Goal: Task Accomplishment & Management: Manage account settings

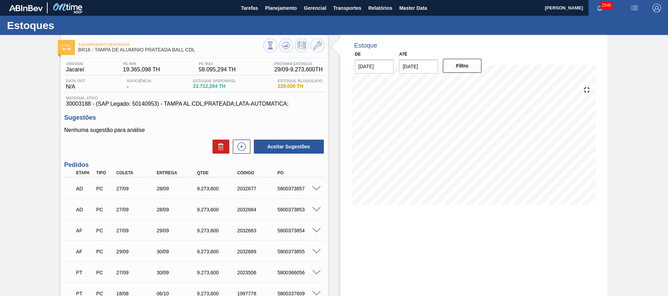
scroll to position [53, 0]
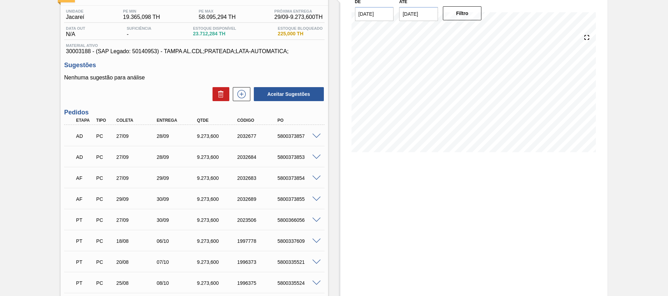
click at [315, 174] on div "AF PC 27/09 29/09 9.273,600 2032683 5800373854" at bounding box center [194, 178] width 260 height 18
click at [314, 178] on span at bounding box center [316, 178] width 8 height 5
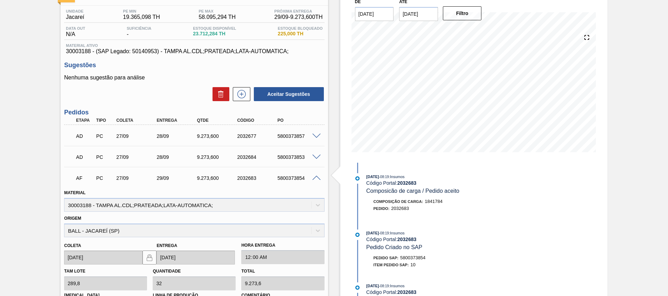
click at [314, 178] on span at bounding box center [316, 178] width 8 height 5
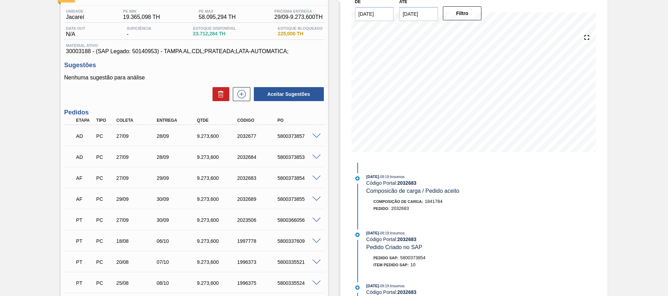
click at [316, 198] on span at bounding box center [316, 199] width 8 height 5
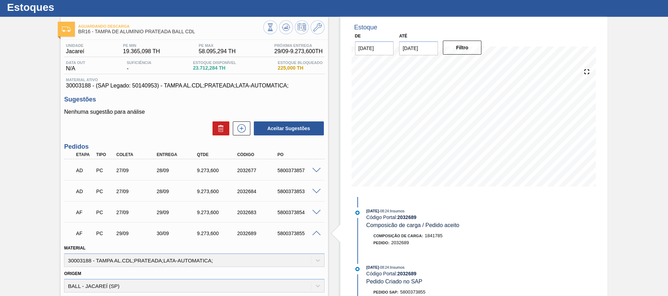
scroll to position [0, 0]
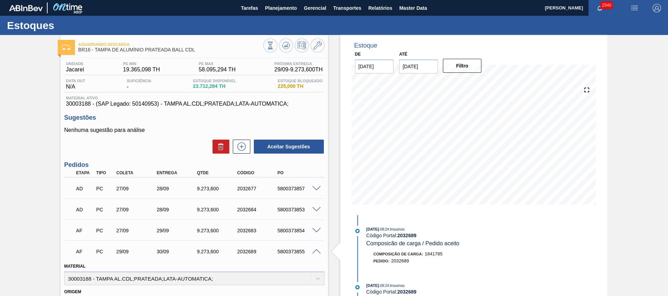
click at [426, 63] on input "31/10/2025" at bounding box center [418, 67] width 39 height 14
click at [407, 81] on button "Previous Month" at bounding box center [405, 83] width 5 height 5
click at [429, 152] on div "30" at bounding box center [430, 150] width 9 height 9
type input "[DATE]"
click at [465, 69] on button "Filtro" at bounding box center [462, 66] width 39 height 14
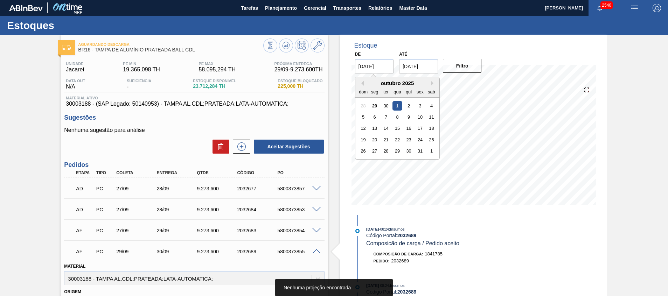
click at [384, 67] on input "01/10/2025" at bounding box center [374, 67] width 39 height 14
click at [363, 85] on button "Previous Month" at bounding box center [361, 83] width 5 height 5
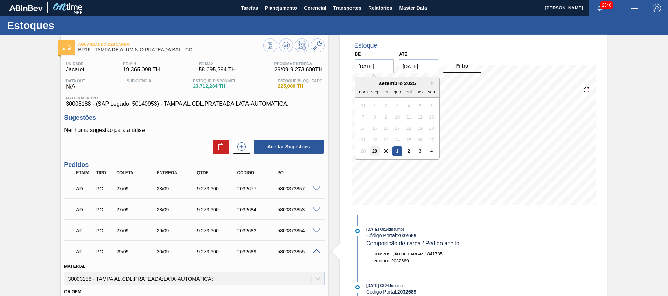
click at [371, 150] on div "29" at bounding box center [374, 150] width 9 height 9
type input "[DATE]"
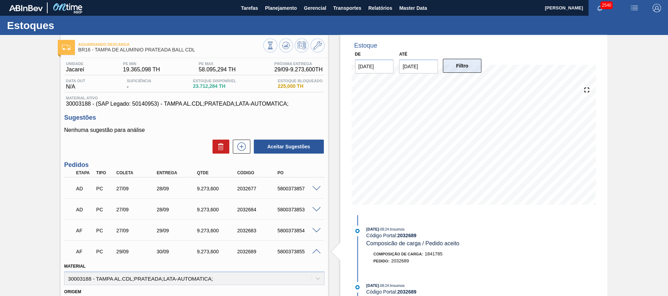
click at [461, 65] on button "Filtro" at bounding box center [462, 66] width 39 height 14
click at [422, 65] on input "30/09/2025" at bounding box center [418, 67] width 39 height 14
click at [474, 85] on div "setembro 2025" at bounding box center [442, 83] width 84 height 6
click at [475, 82] on button "Next Month" at bounding box center [477, 83] width 5 height 5
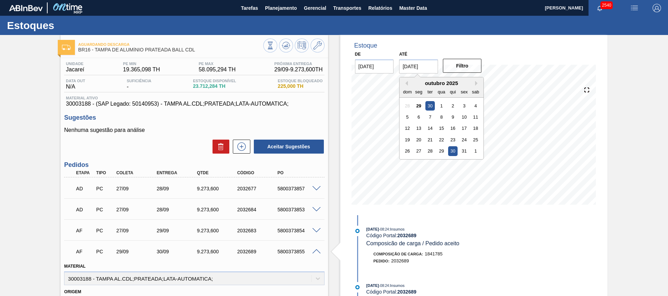
click at [457, 152] on div "30" at bounding box center [452, 150] width 9 height 9
type input "[DATE]"
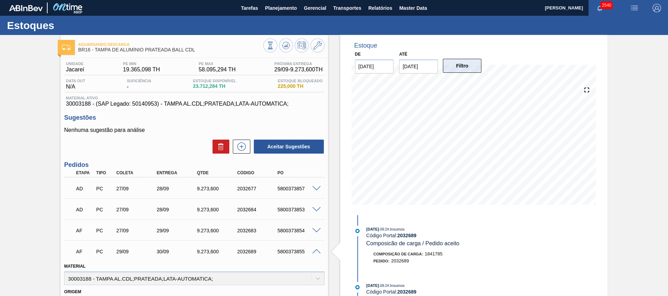
click at [461, 62] on button "Filtro" at bounding box center [462, 66] width 39 height 14
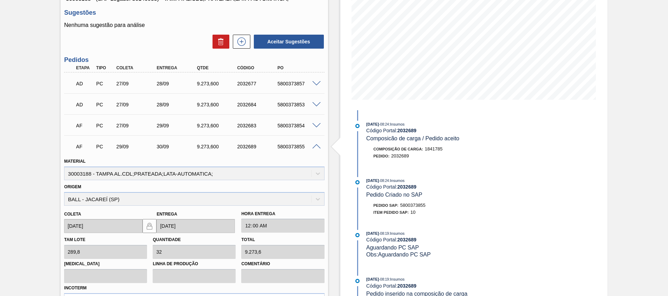
scroll to position [158, 0]
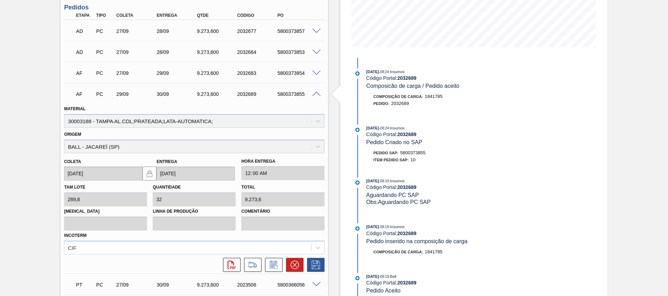
click at [302, 95] on div "5800373855" at bounding box center [298, 94] width 45 height 6
click at [293, 93] on div "5800373855" at bounding box center [298, 94] width 45 height 6
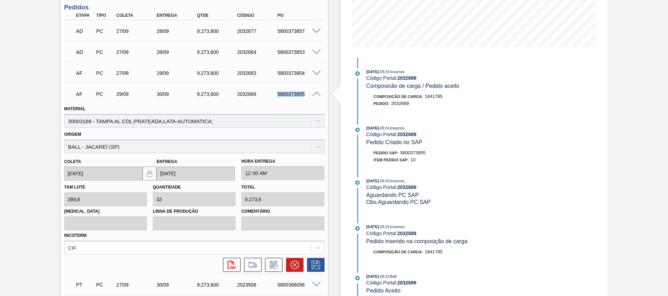
copy div "5800373855"
click at [292, 262] on icon at bounding box center [294, 265] width 8 height 8
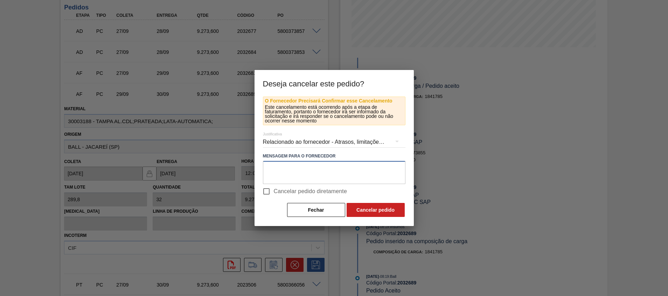
click at [309, 168] on textarea at bounding box center [334, 172] width 143 height 23
type textarea "cancelando p/ substituir por tab gold"
click at [303, 195] on span "Cancelar pedido diretamente" at bounding box center [311, 191] width 74 height 8
click at [274, 195] on input "Cancelar pedido diretamente" at bounding box center [266, 191] width 15 height 15
checkbox input "true"
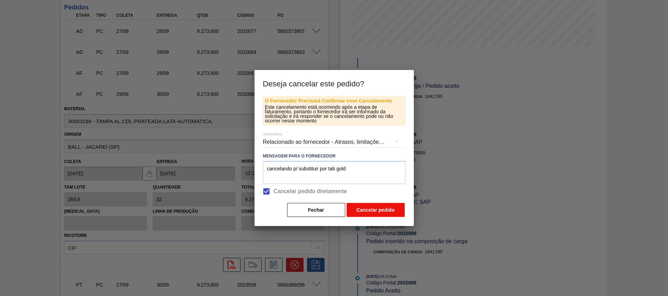
click at [352, 204] on button "Cancelar pedido" at bounding box center [376, 210] width 58 height 14
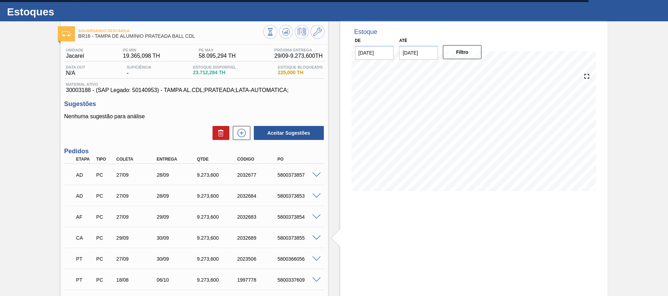
scroll to position [0, 0]
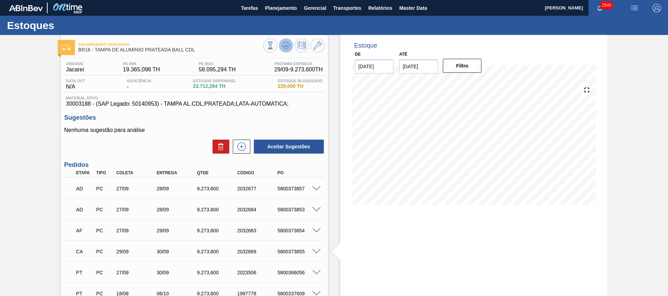
click at [287, 44] on icon at bounding box center [286, 45] width 8 height 8
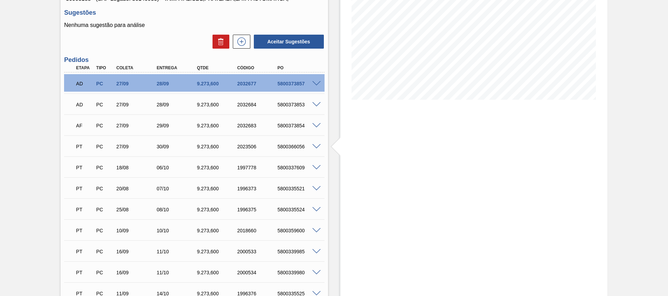
scroll to position [53, 0]
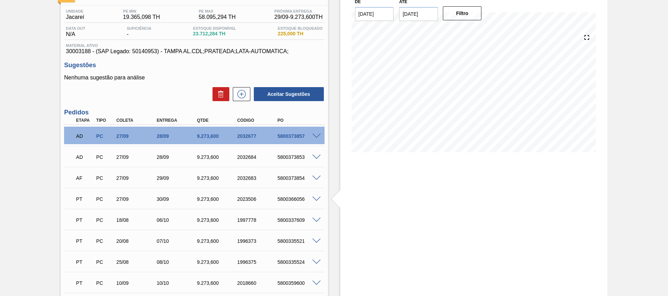
click at [314, 179] on span at bounding box center [316, 178] width 8 height 5
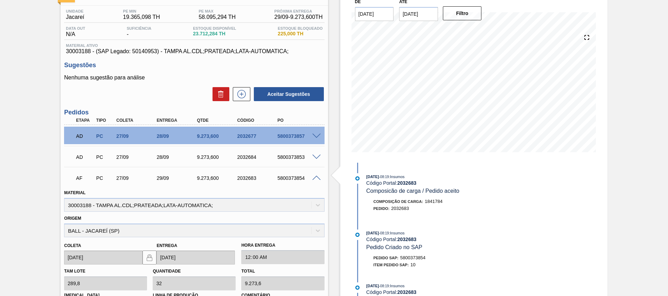
click at [314, 179] on span at bounding box center [316, 178] width 8 height 5
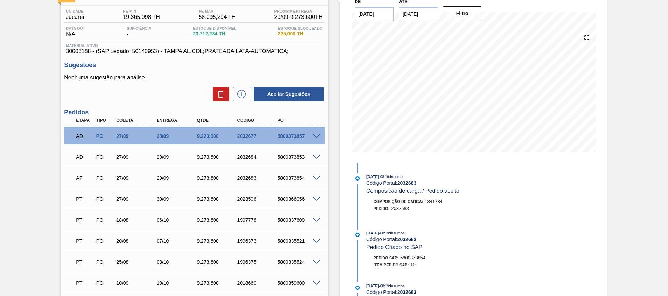
scroll to position [0, 0]
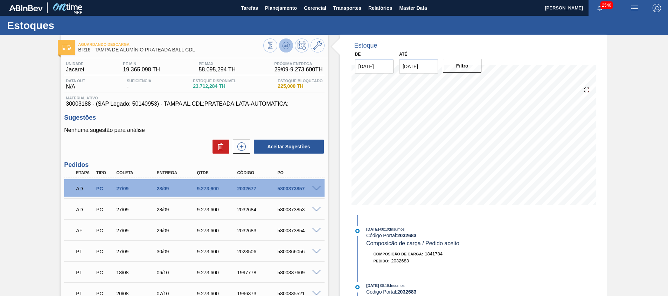
click at [287, 41] on icon at bounding box center [286, 45] width 8 height 8
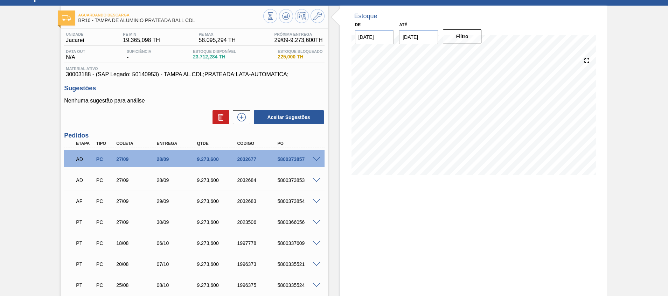
scroll to position [53, 0]
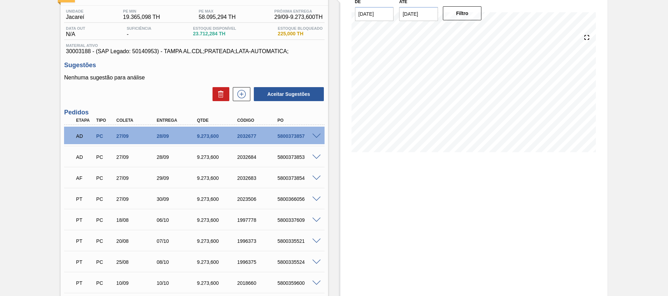
click at [319, 201] on div "5800366056" at bounding box center [298, 200] width 45 height 6
click at [316, 199] on span at bounding box center [316, 199] width 8 height 5
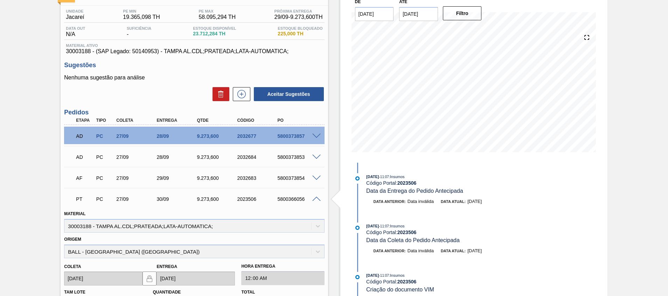
click at [316, 199] on span at bounding box center [316, 199] width 8 height 5
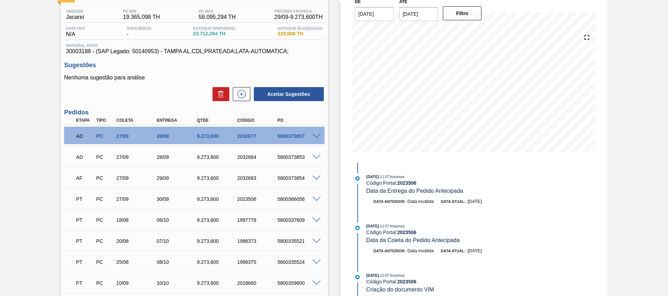
click at [315, 176] on span at bounding box center [316, 178] width 8 height 5
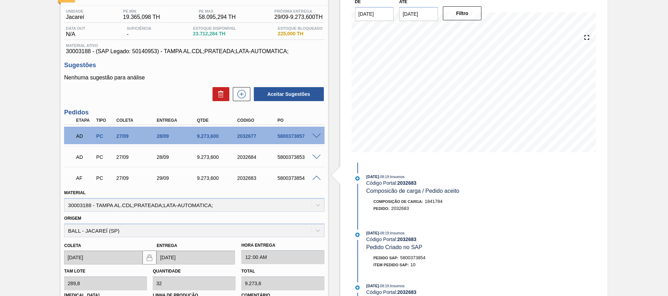
click at [315, 176] on span at bounding box center [316, 178] width 8 height 5
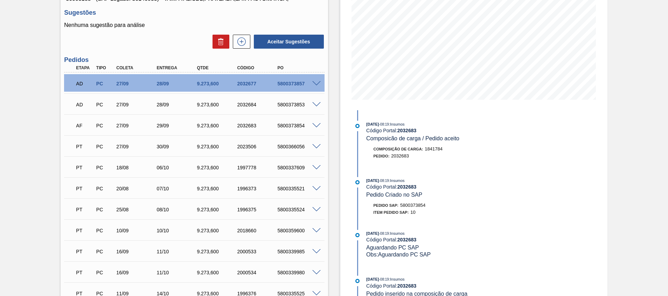
scroll to position [0, 0]
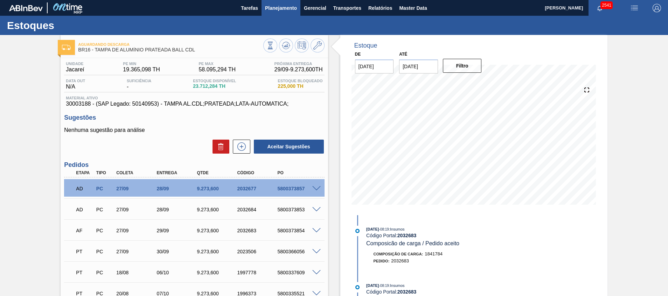
click at [268, 9] on span "Planejamento" at bounding box center [281, 8] width 32 height 8
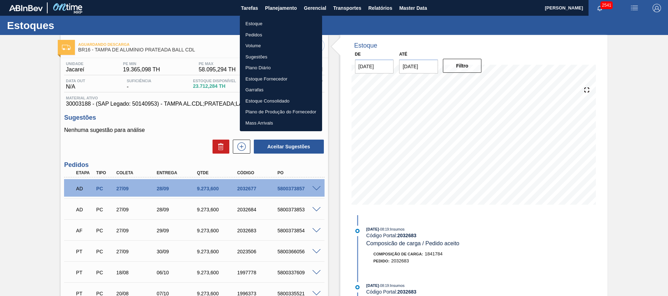
click at [291, 18] on ul "Estoque Pedidos Volume Sugestões Plano Diário Estoque Fornecedor Garrafas Estoq…" at bounding box center [281, 73] width 82 height 116
click at [269, 15] on ul "Estoque Pedidos Volume Sugestões Plano Diário Estoque Fornecedor Garrafas Estoq…" at bounding box center [281, 73] width 82 height 116
click at [266, 20] on li "Estoque" at bounding box center [281, 23] width 82 height 11
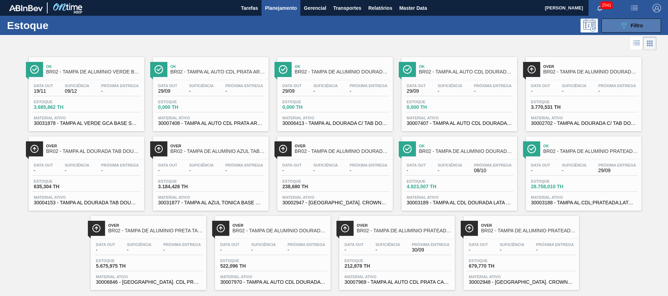
click at [623, 24] on icon "089F7B8B-B2A5-4AFE-B5C0-19BA573D28AC" at bounding box center [624, 25] width 8 height 8
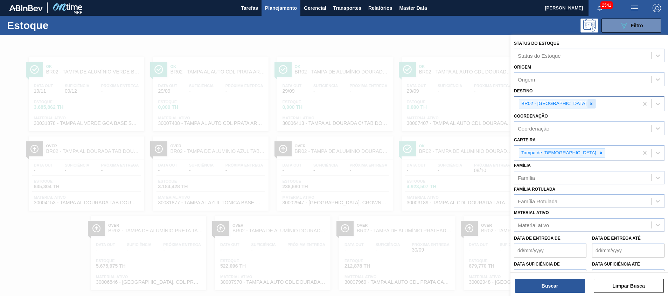
click at [589, 103] on icon at bounding box center [591, 104] width 5 height 5
type input "2"
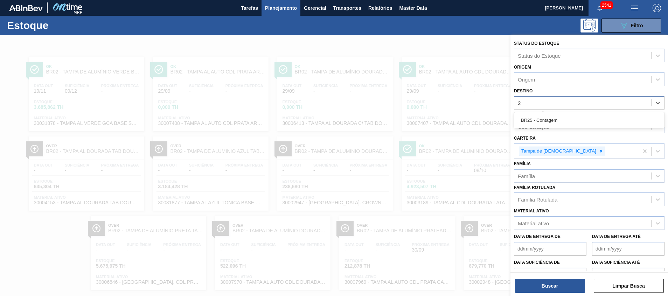
type input "24"
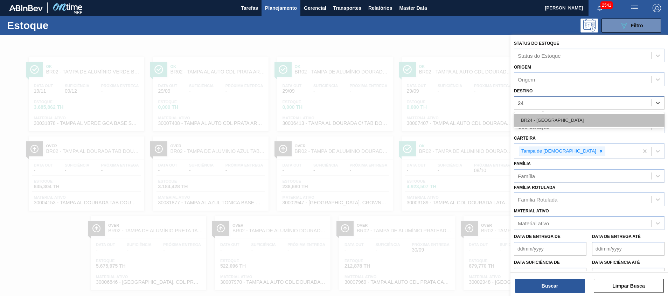
click at [550, 116] on div "BR24 - Ponta Grossa" at bounding box center [589, 120] width 151 height 13
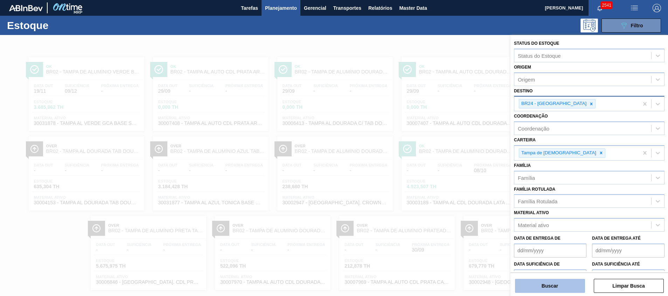
click at [562, 281] on button "Buscar" at bounding box center [550, 286] width 70 height 14
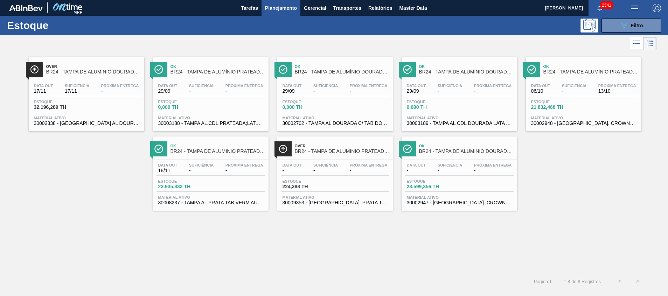
click at [465, 202] on span "30002947 - [GEOGRAPHIC_DATA]. CROWN; DOURADA; ISE" at bounding box center [459, 202] width 105 height 5
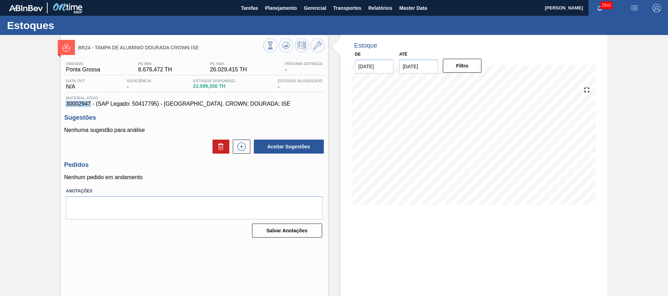
drag, startPoint x: 63, startPoint y: 105, endPoint x: 90, endPoint y: 105, distance: 26.6
click at [90, 105] on div "Unidade Ponta Grossa PE MIN 8.676,472 TH PE MAX 26.029,415 TH Próxima Entrega -…" at bounding box center [194, 149] width 267 height 182
copy span "30002947"
click at [281, 8] on span "Planejamento" at bounding box center [281, 8] width 32 height 8
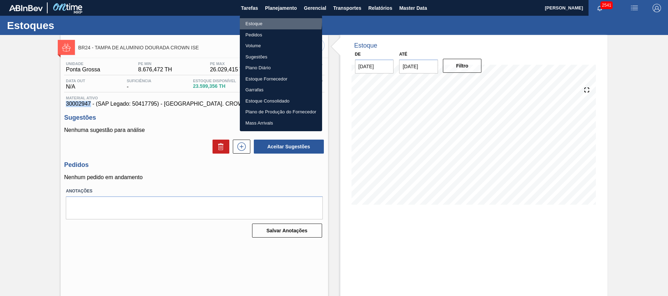
click at [276, 22] on li "Estoque" at bounding box center [281, 23] width 82 height 11
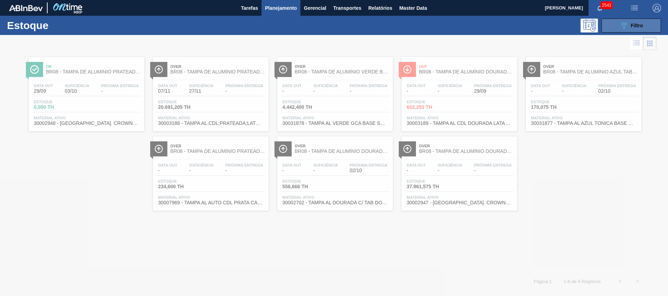
click at [627, 25] on icon "089F7B8B-B2A5-4AFE-B5C0-19BA573D28AC" at bounding box center [624, 25] width 8 height 8
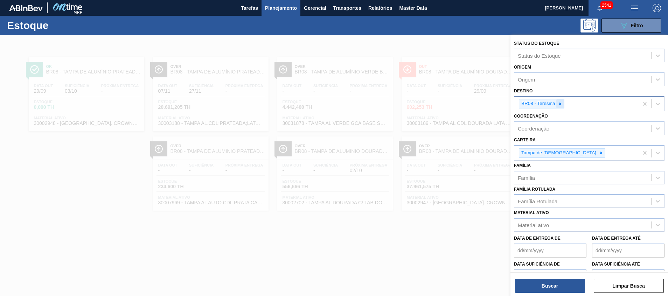
click at [559, 103] on icon at bounding box center [560, 104] width 2 height 2
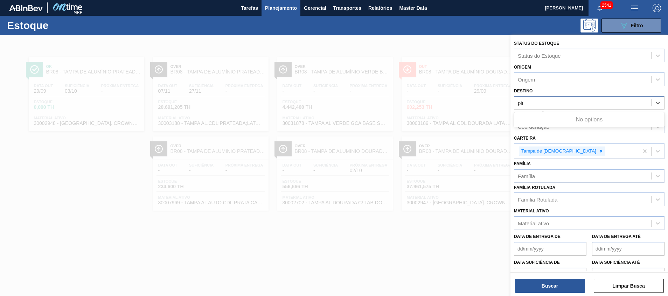
type input "pira"
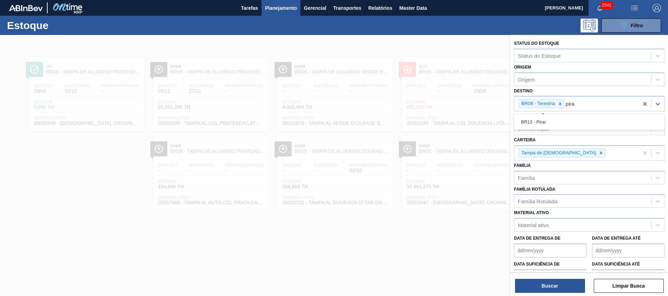
click at [555, 120] on div "BR13 - Piraí" at bounding box center [589, 122] width 151 height 13
click at [560, 105] on icon at bounding box center [560, 104] width 5 height 5
click at [543, 281] on button "Buscar" at bounding box center [550, 286] width 70 height 14
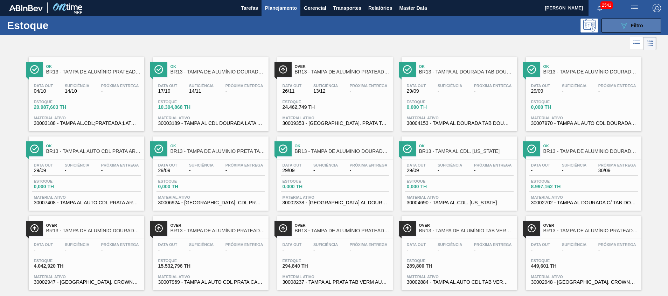
click at [640, 28] on span "Filtro" at bounding box center [637, 26] width 12 height 6
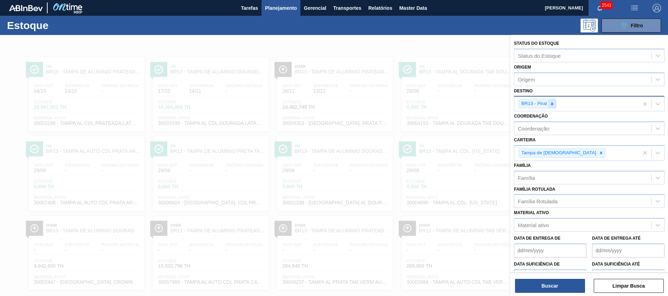
click at [554, 105] on icon at bounding box center [552, 104] width 5 height 5
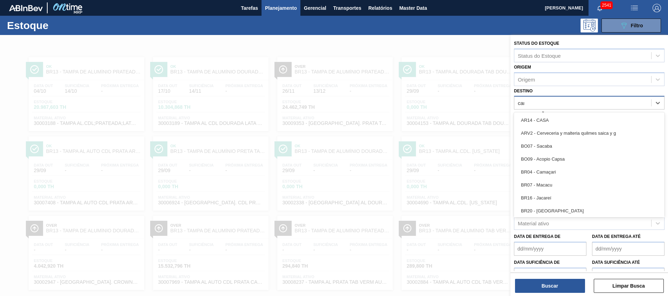
type input "cama"
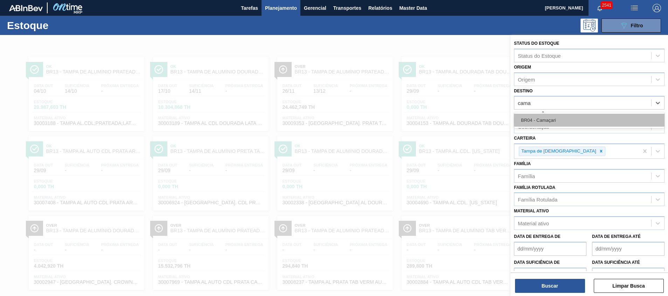
click at [550, 120] on div "BR04 - Camaçari" at bounding box center [589, 120] width 151 height 13
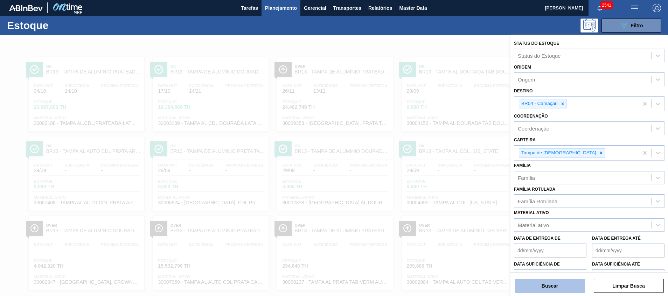
click at [544, 283] on button "Buscar" at bounding box center [550, 286] width 70 height 14
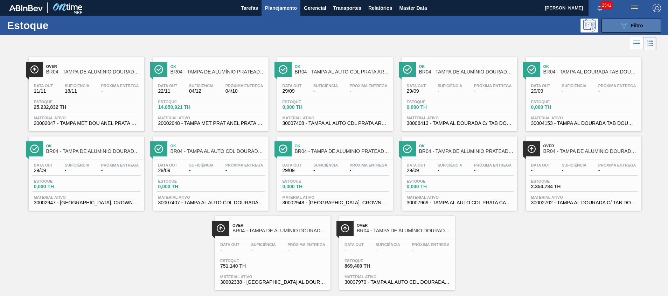
click at [612, 27] on button "089F7B8B-B2A5-4AFE-B5C0-19BA573D28AC Filtro" at bounding box center [632, 26] width 60 height 14
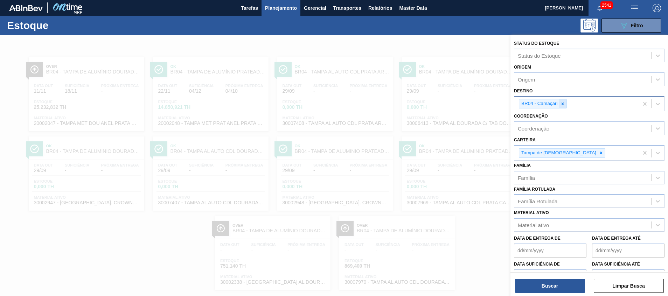
click at [559, 105] on div at bounding box center [563, 103] width 8 height 9
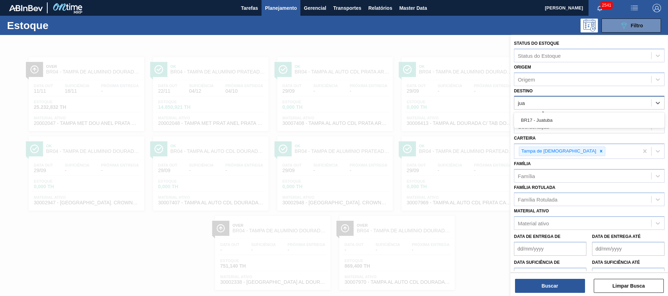
type input "juat"
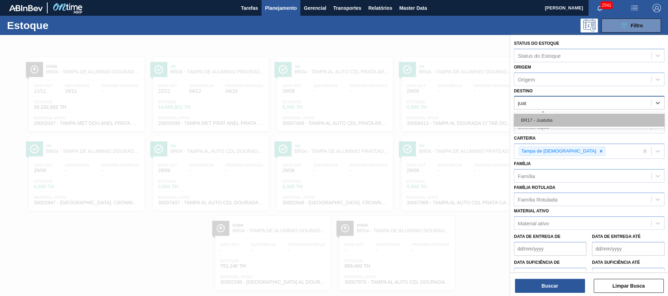
click at [549, 116] on div "BR17 - Juatuba" at bounding box center [589, 120] width 151 height 13
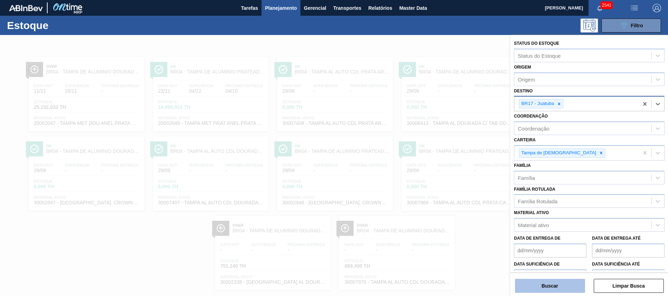
click at [534, 290] on button "Buscar" at bounding box center [550, 286] width 70 height 14
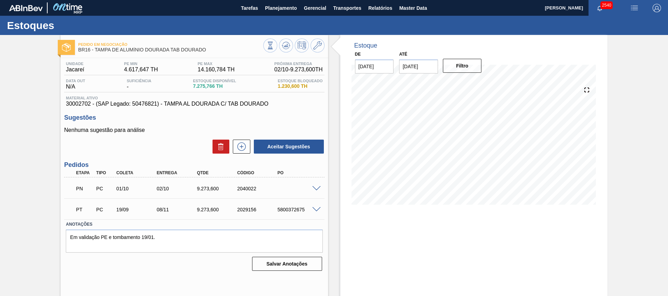
click at [314, 187] on span at bounding box center [316, 188] width 8 height 5
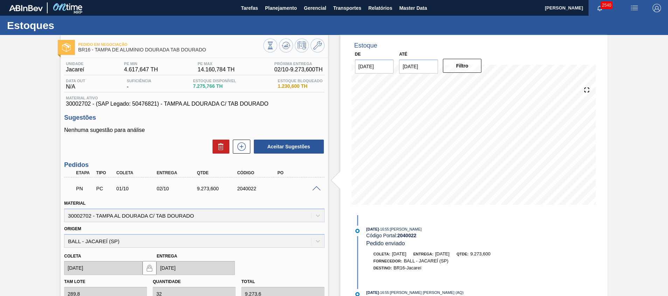
click at [317, 187] on span at bounding box center [316, 188] width 8 height 5
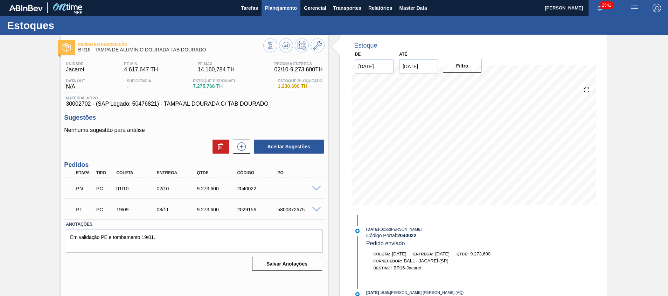
click at [279, 8] on span "Planejamento" at bounding box center [281, 8] width 32 height 8
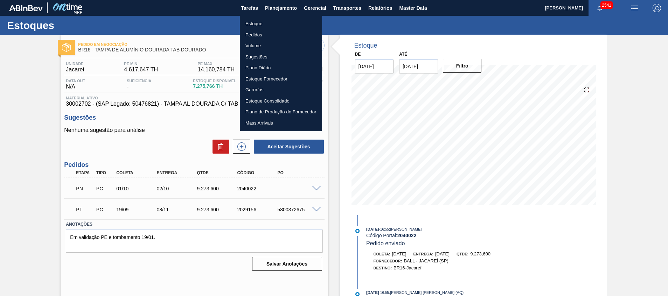
drag, startPoint x: 277, startPoint y: 19, endPoint x: 193, endPoint y: 0, distance: 85.4
click at [277, 19] on li "Estoque" at bounding box center [281, 23] width 82 height 11
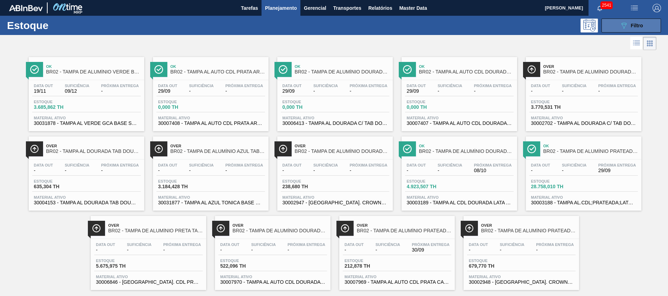
click at [626, 23] on icon "089F7B8B-B2A5-4AFE-B5C0-19BA573D28AC" at bounding box center [624, 25] width 8 height 8
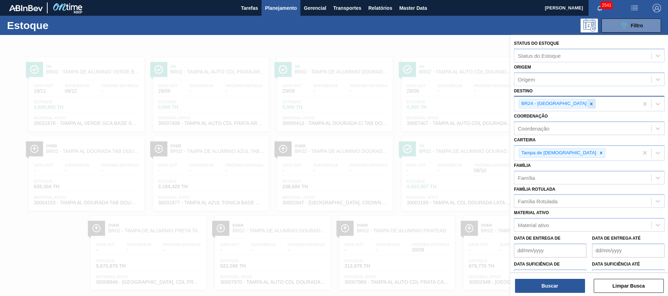
click at [589, 104] on icon at bounding box center [591, 104] width 5 height 5
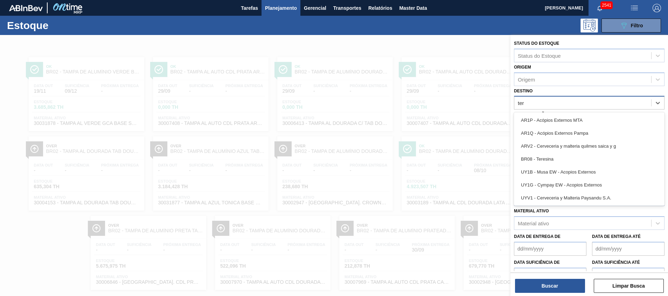
type input "tere"
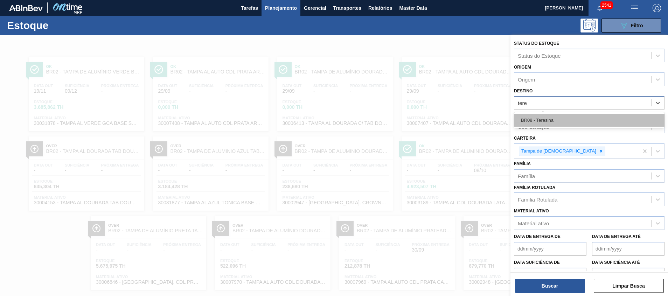
click at [563, 116] on div "BR08 - Teresina" at bounding box center [589, 120] width 151 height 13
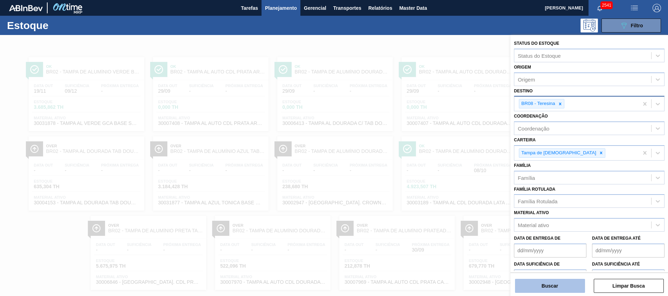
click at [554, 281] on button "Buscar" at bounding box center [550, 286] width 70 height 14
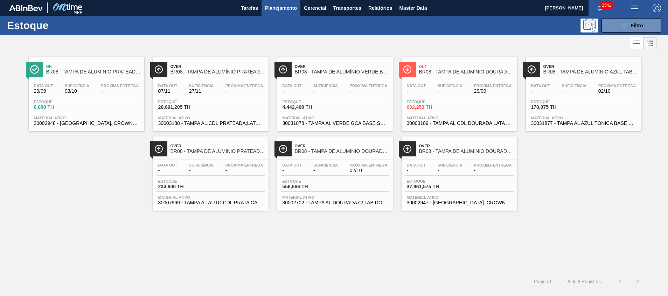
click at [449, 204] on span "30002947 - [GEOGRAPHIC_DATA]. CROWN; DOURADA; ISE" at bounding box center [459, 202] width 105 height 5
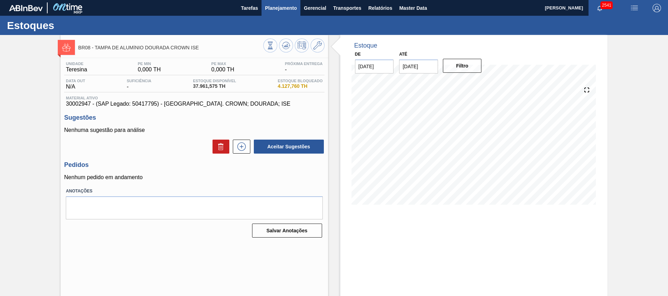
click at [282, 7] on span "Planejamento" at bounding box center [281, 8] width 32 height 8
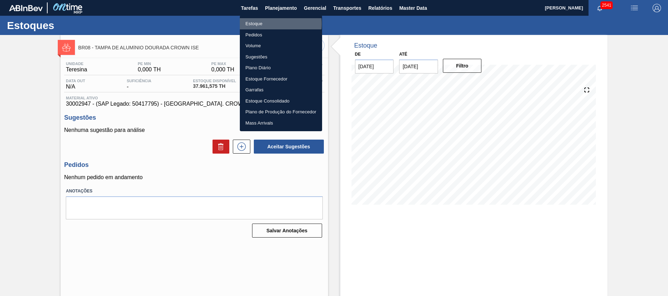
click at [267, 23] on li "Estoque" at bounding box center [281, 23] width 82 height 11
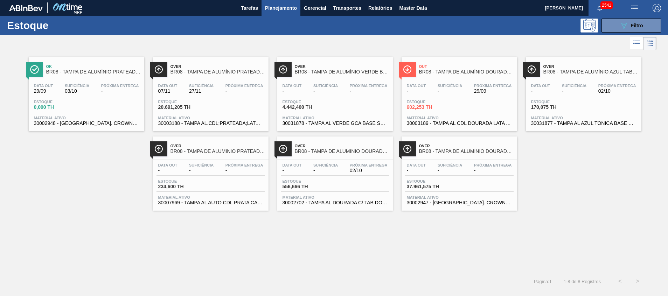
click at [303, 239] on div "Ok BR08 - TAMPA DE ALUMÍNIO PRATEADA CROWN ISE Data out 29/09 Suficiência 03/10…" at bounding box center [334, 162] width 668 height 221
click at [443, 186] on span "37.961,575 TH" at bounding box center [431, 186] width 49 height 5
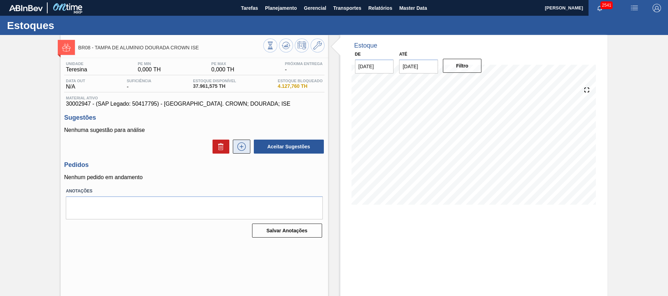
click at [244, 144] on icon at bounding box center [242, 147] width 8 height 8
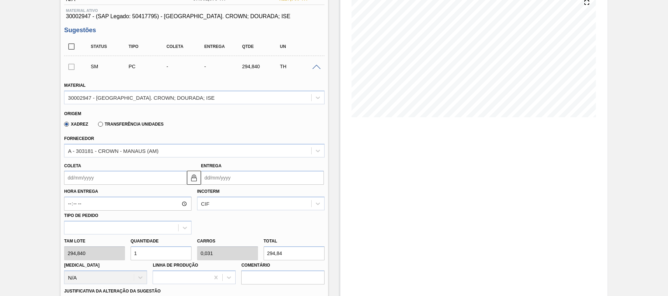
scroll to position [158, 0]
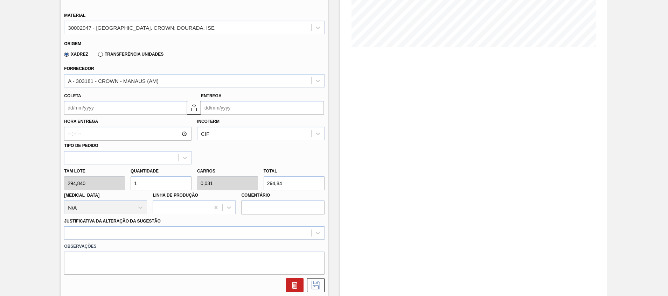
drag, startPoint x: 166, startPoint y: 177, endPoint x: 3, endPoint y: 176, distance: 162.9
click at [3, 176] on div "BR08 - TAMPA DE ALUMÍNIO DOURADA CROWN ISE Unidade Teresina PE MIN 0,000 TH PE …" at bounding box center [334, 139] width 668 height 525
type input "3"
type input "0,094"
type input "884,52"
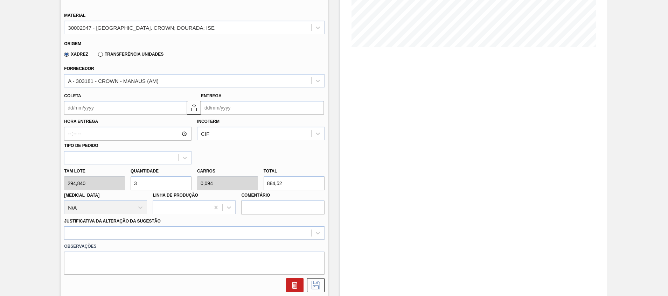
type input "30"
type input "0,938"
type input "8.845,2"
type input "3"
type input "0,094"
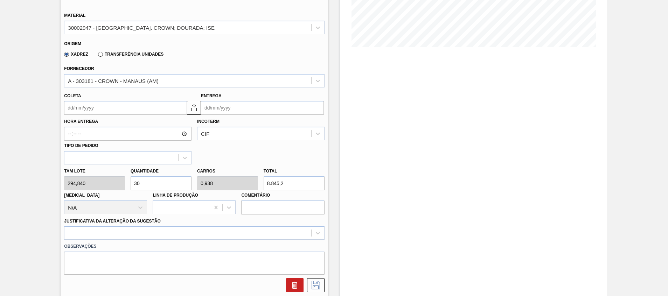
type input "884,52"
type input "0"
type input "2"
type input "0,063"
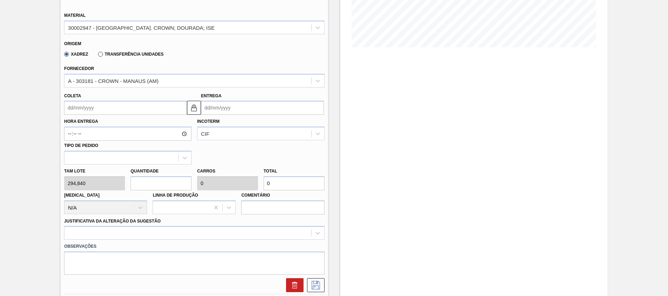
type input "589,68"
type input "25"
type input "0,781"
type input "7.371"
click at [242, 180] on div "Tam lote 294,840 Quantidade 25 Carros 0,781 Total 7.371 Doca N/A Linha de Produ…" at bounding box center [194, 190] width 266 height 50
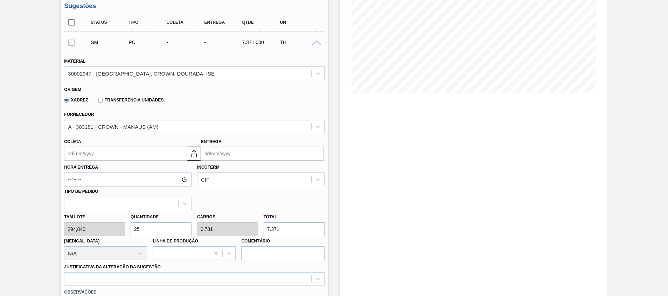
scroll to position [0, 0]
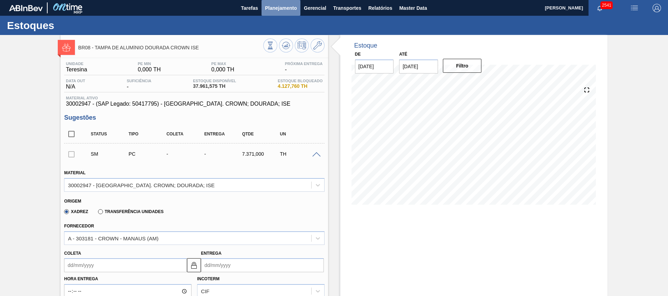
click at [275, 6] on span "Planejamento" at bounding box center [281, 8] width 32 height 8
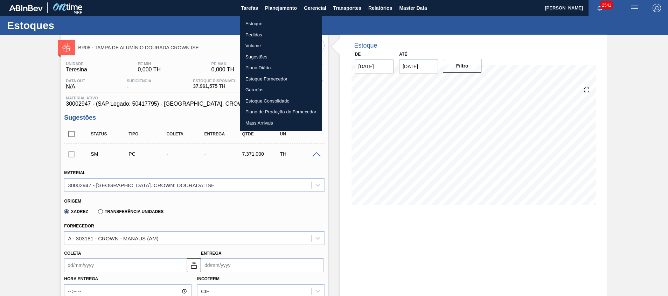
drag, startPoint x: 306, startPoint y: 227, endPoint x: 319, endPoint y: 228, distance: 13.4
click at [306, 227] on div at bounding box center [334, 148] width 668 height 296
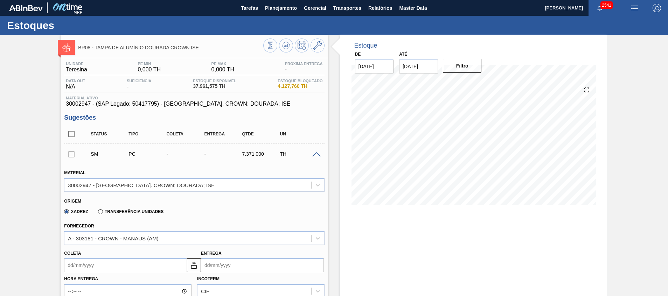
scroll to position [210, 0]
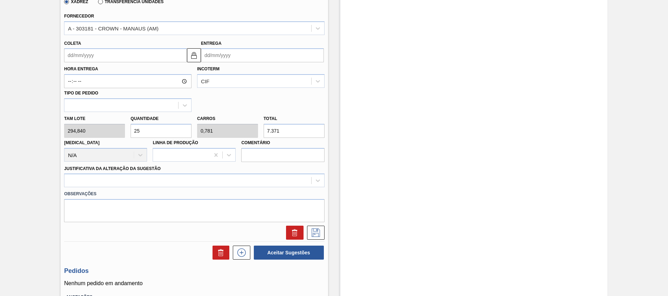
click at [90, 132] on div "Tam lote 294,840 Quantidade 25 Carros 0,781 Total 7.371 Doca N/A Linha de Produ…" at bounding box center [194, 137] width 266 height 50
type input "0,01"
type input "0"
type input "3"
type input "0,125"
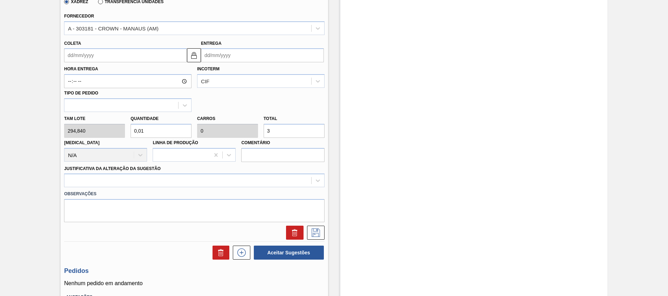
type input "0,004"
type input "37"
type input "1,255"
type input "0,039"
type input "370"
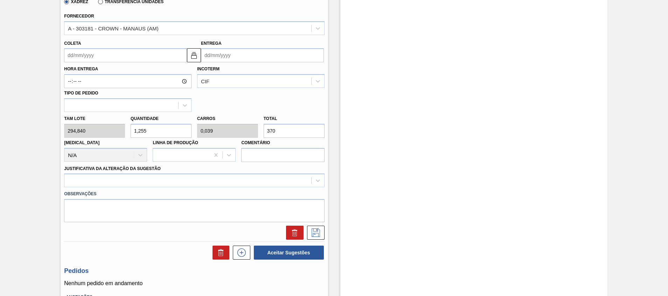
type input "12,549"
type input "0,392"
type input "3.700"
type input "125,492"
type input "3,922"
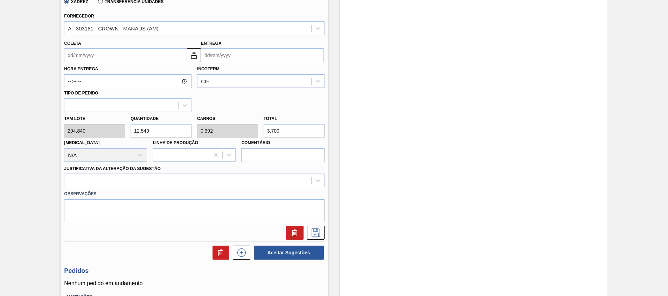
type input "37.000"
type input "1.254,918"
type input "39,216"
type input "370.000"
type input "125,492"
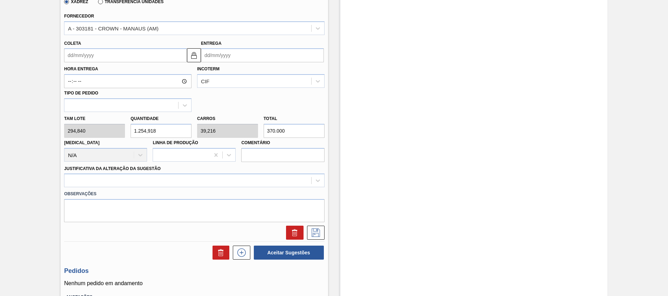
type input "3,922"
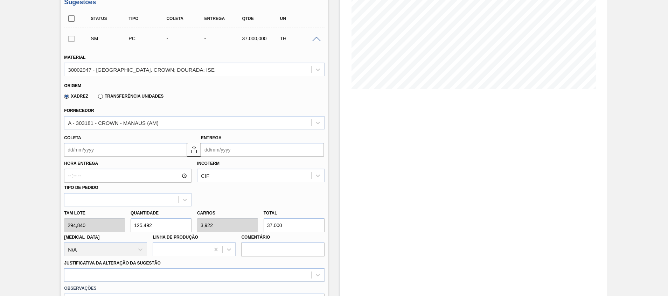
scroll to position [105, 0]
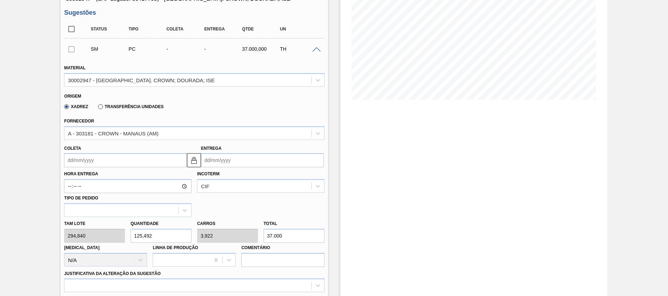
type input "37.000"
click at [322, 221] on div "Total 37.000" at bounding box center [294, 231] width 61 height 24
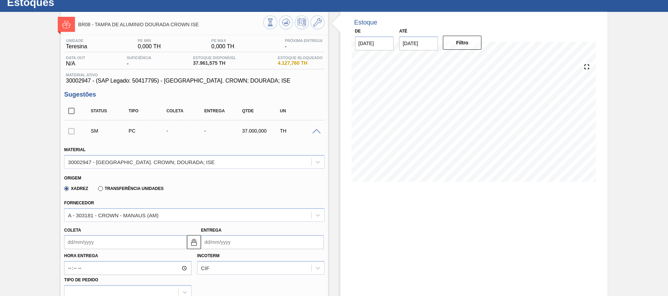
scroll to position [0, 0]
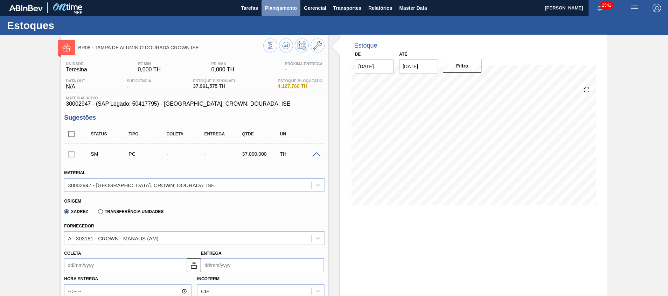
click at [280, 10] on span "Planejamento" at bounding box center [281, 8] width 32 height 8
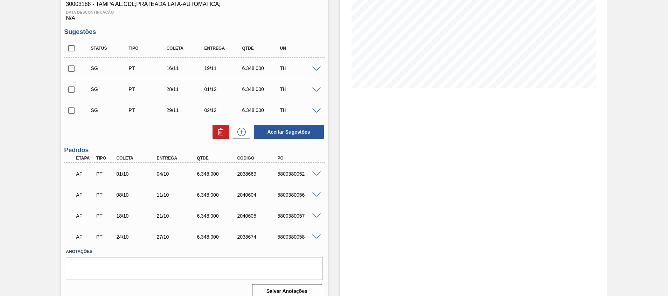
scroll to position [125, 0]
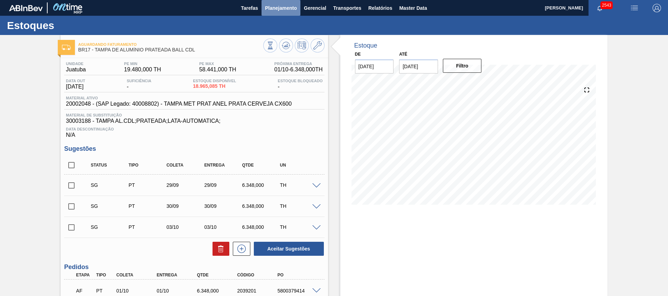
click at [278, 8] on span "Planejamento" at bounding box center [281, 8] width 32 height 8
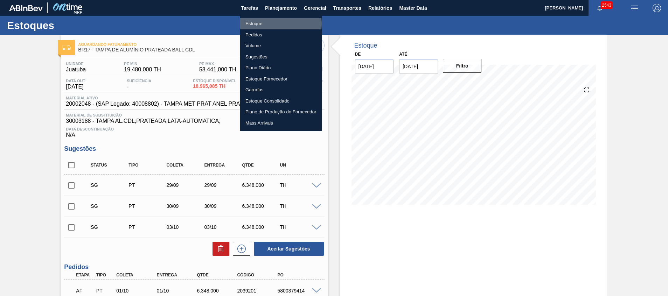
click at [278, 24] on li "Estoque" at bounding box center [281, 23] width 82 height 11
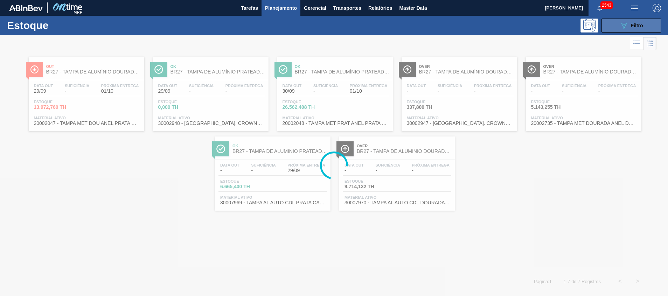
click at [619, 23] on button "089F7B8B-B2A5-4AFE-B5C0-19BA573D28AC Filtro" at bounding box center [632, 26] width 60 height 14
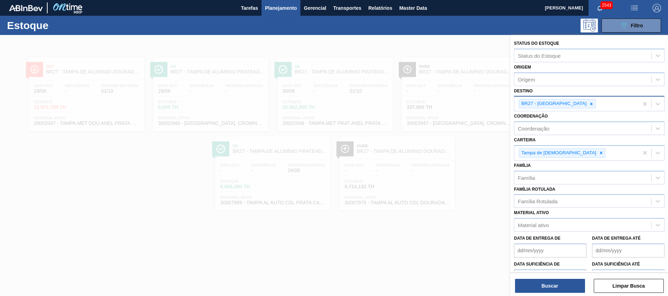
click at [589, 103] on icon at bounding box center [591, 104] width 5 height 5
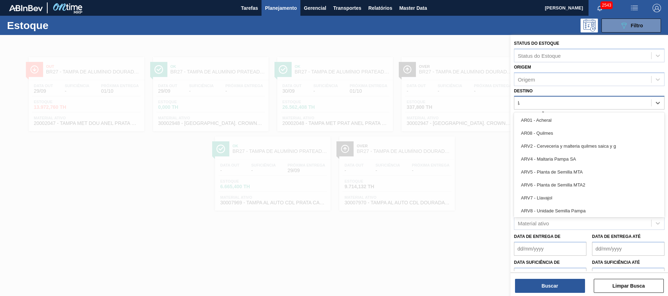
type input "lage"
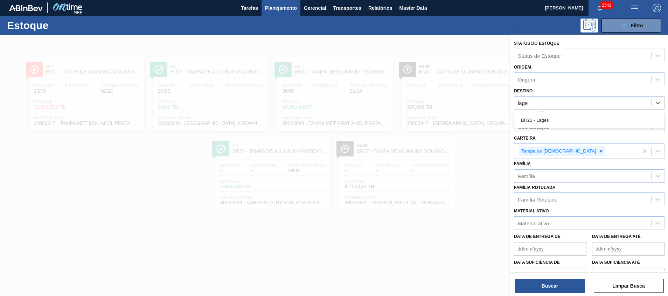
click at [557, 118] on div "BR21 - Lages" at bounding box center [589, 120] width 151 height 13
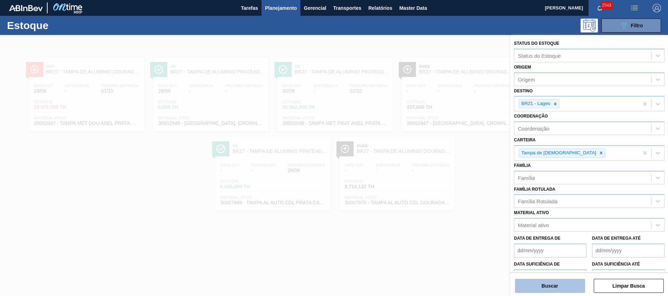
click at [540, 291] on button "Buscar" at bounding box center [550, 286] width 70 height 14
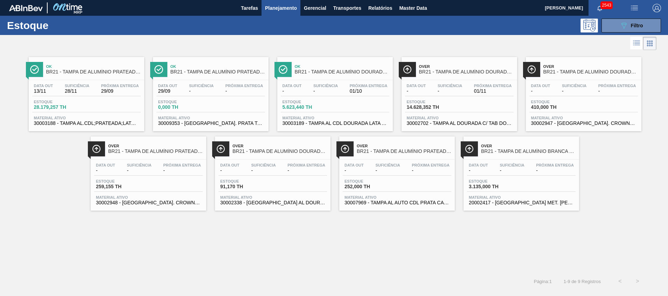
click at [121, 123] on span "30003188 - TAMPA AL.CDL;PRATEADA;LATA-AUTOMATICA;" at bounding box center [86, 123] width 105 height 5
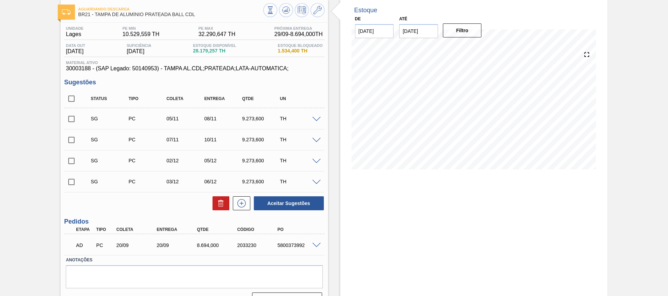
scroll to position [52, 0]
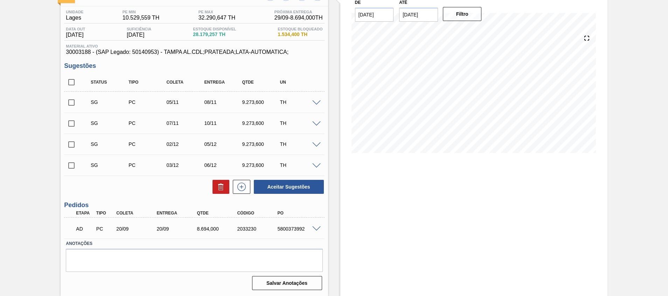
click at [314, 228] on span at bounding box center [316, 229] width 8 height 5
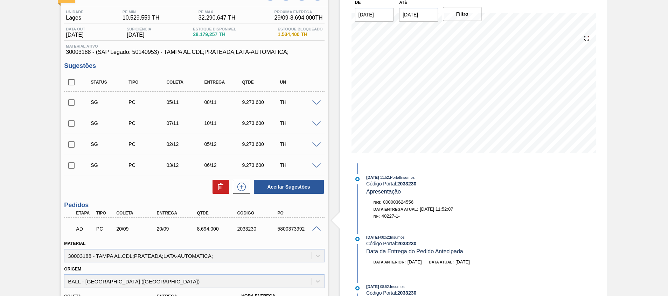
scroll to position [0, 0]
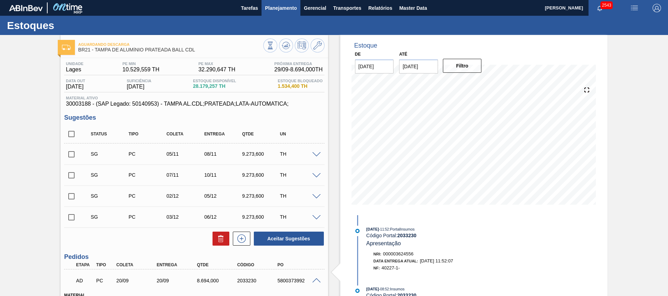
click at [270, 10] on span "Planejamento" at bounding box center [281, 8] width 32 height 8
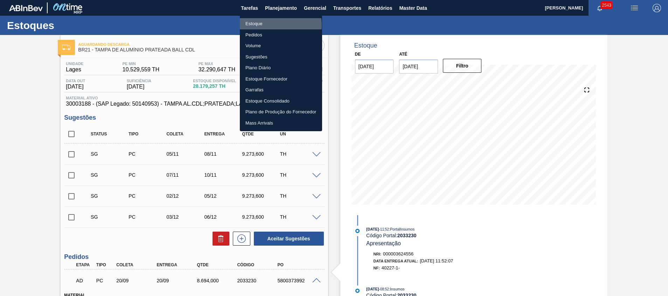
click at [265, 25] on li "Estoque" at bounding box center [281, 23] width 82 height 11
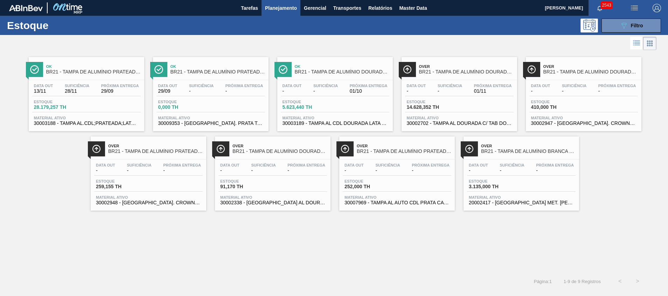
click at [352, 123] on span "30003189 - TAMPA AL CDL DOURADA LATA AUTOMATICA" at bounding box center [335, 123] width 105 height 5
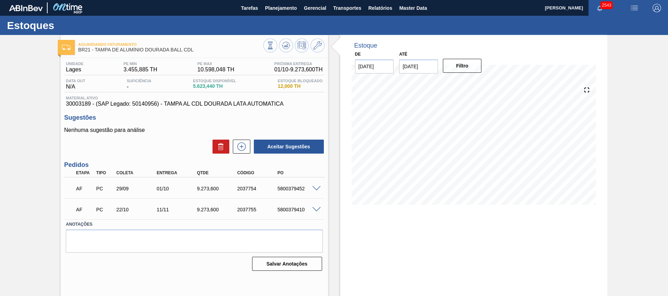
click at [319, 188] on span at bounding box center [316, 188] width 8 height 5
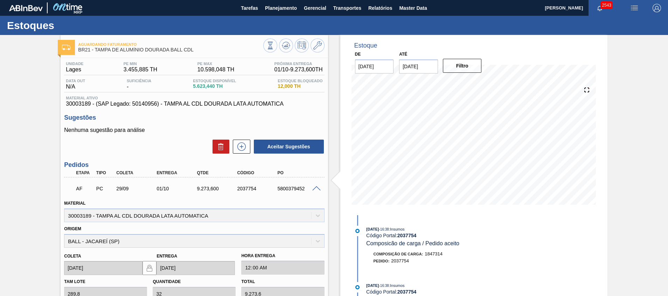
click at [319, 188] on span at bounding box center [316, 188] width 8 height 5
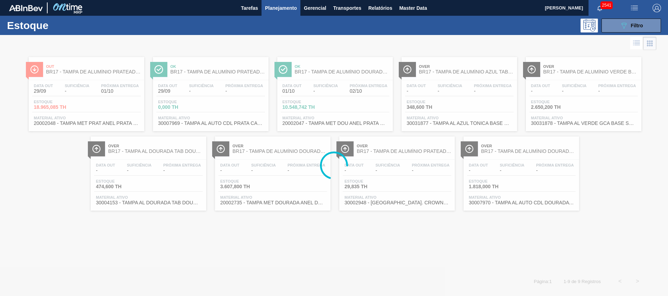
click at [647, 16] on div "Estoque 089F7B8B-B2A5-4AFE-B5C0-19BA573D28AC Filtro" at bounding box center [334, 25] width 668 height 19
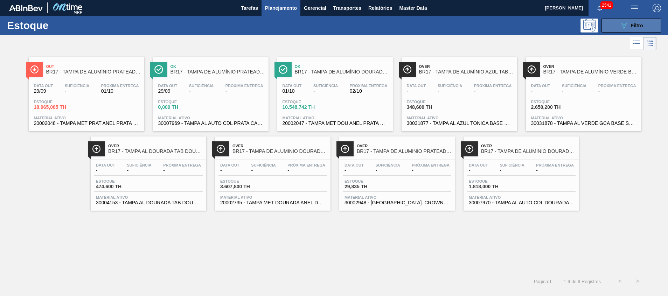
click at [644, 22] on button "089F7B8B-B2A5-4AFE-B5C0-19BA573D28AC Filtro" at bounding box center [632, 26] width 60 height 14
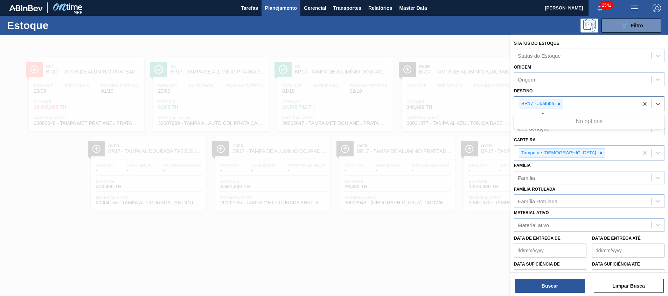
click at [564, 106] on div "BR17 - Juatuba" at bounding box center [577, 104] width 124 height 14
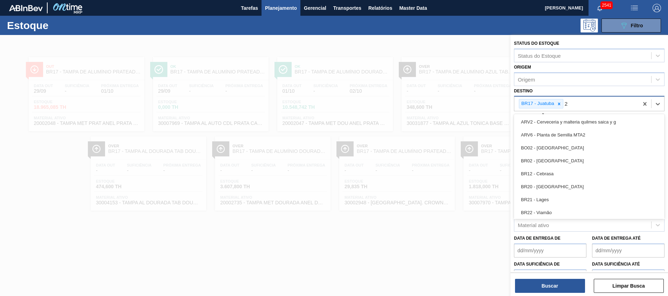
type input "27"
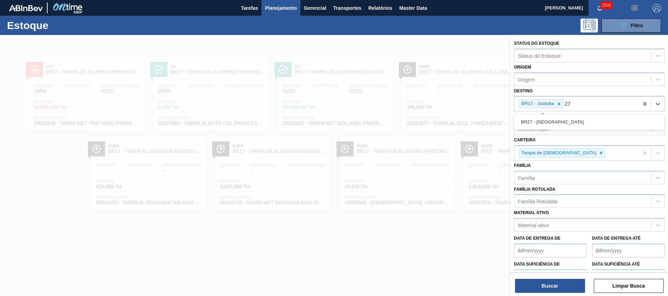
click at [558, 122] on div "BR27 - [GEOGRAPHIC_DATA]" at bounding box center [589, 122] width 151 height 13
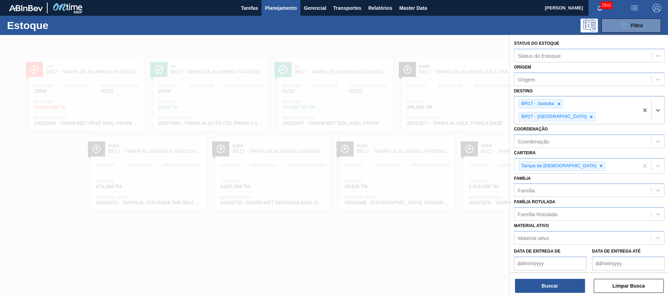
drag, startPoint x: 559, startPoint y: 104, endPoint x: 563, endPoint y: 138, distance: 34.2
click at [559, 103] on icon at bounding box center [559, 104] width 5 height 5
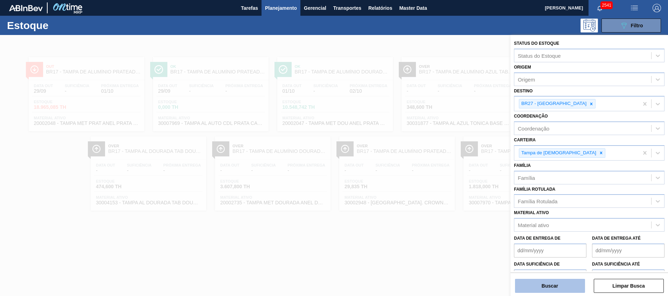
click at [578, 287] on button "Buscar" at bounding box center [550, 286] width 70 height 14
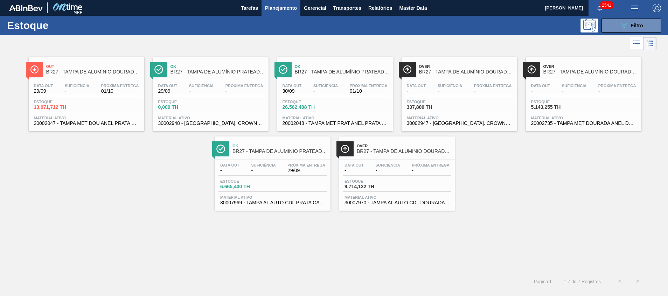
click at [327, 108] on span "26.562,408 TH" at bounding box center [307, 107] width 49 height 5
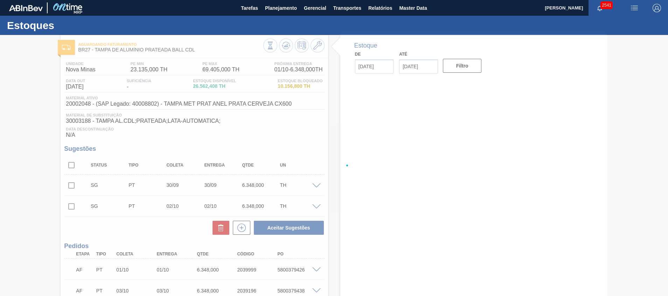
type input "[DATE]"
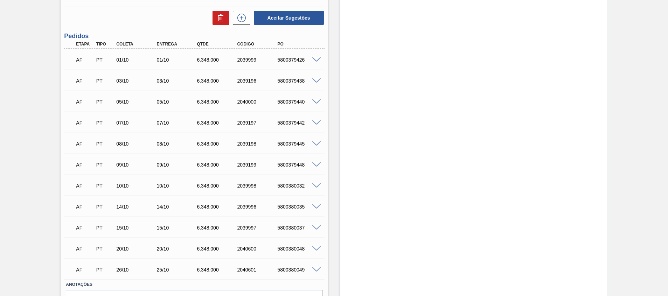
scroll to position [53, 0]
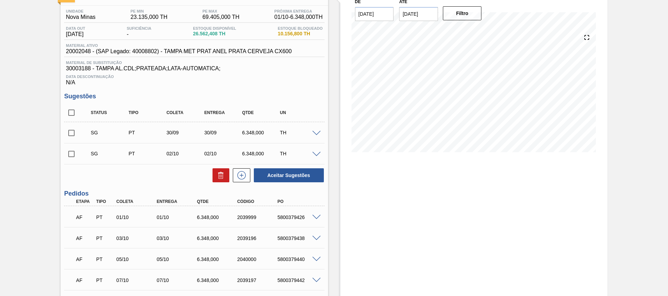
click at [69, 111] on input "checkbox" at bounding box center [71, 112] width 15 height 15
checkbox input "true"
click at [220, 177] on icon at bounding box center [220, 176] width 0 height 4
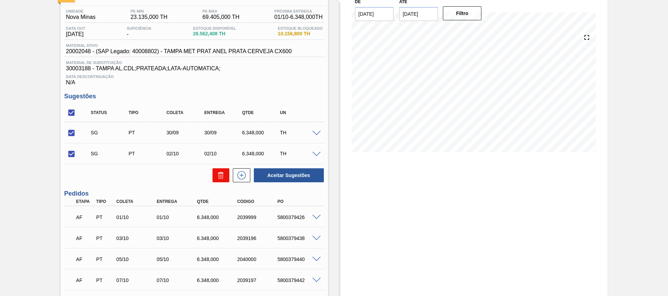
checkbox input "false"
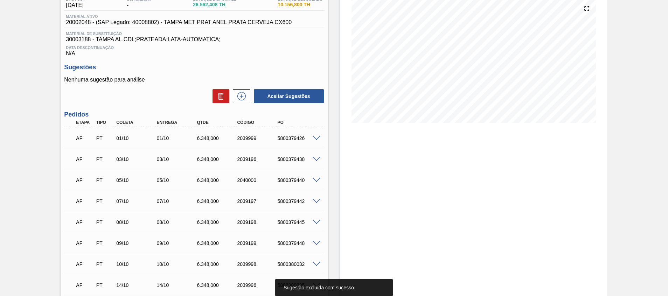
scroll to position [105, 0]
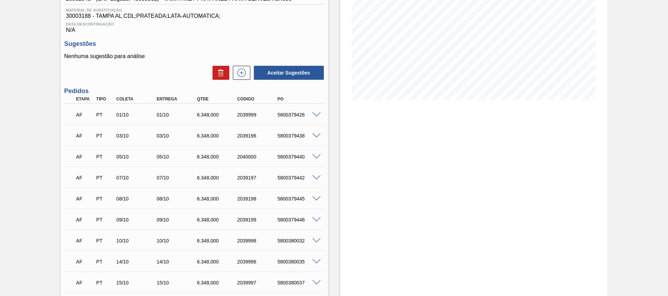
click at [316, 240] on span at bounding box center [316, 241] width 8 height 5
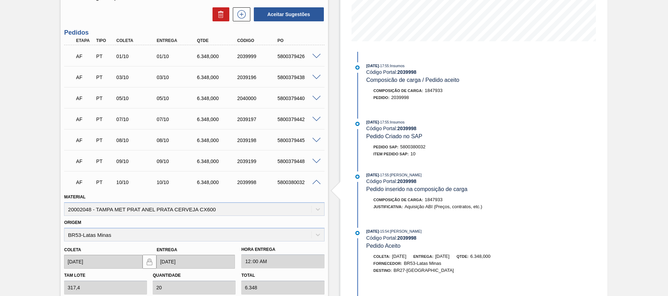
scroll to position [315, 0]
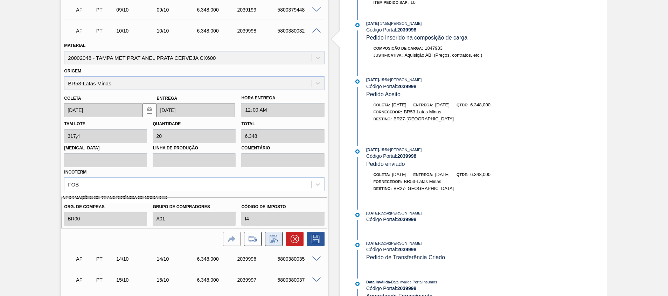
click at [279, 244] on button at bounding box center [274, 239] width 18 height 14
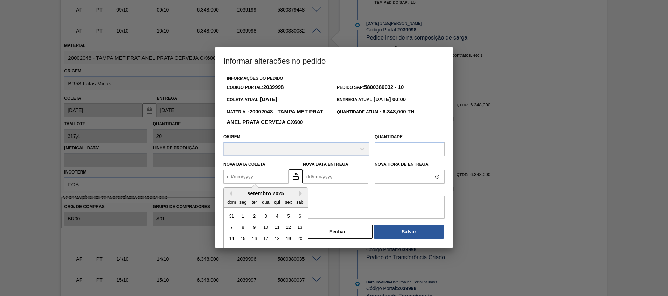
drag, startPoint x: 250, startPoint y: 172, endPoint x: 253, endPoint y: 177, distance: 5.3
click at [250, 172] on Coleta2039998 "Nova Data Coleta" at bounding box center [256, 177] width 66 height 14
click at [276, 228] on div "11" at bounding box center [277, 227] width 9 height 9
type Coleta2039998 "[DATE]"
type Entrega2039998 "[DATE]"
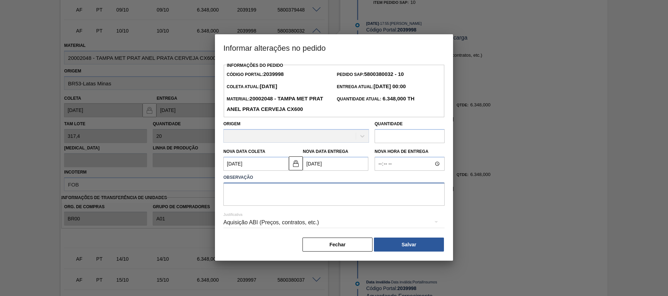
click at [299, 199] on textarea at bounding box center [333, 194] width 221 height 23
type textarea ","
type textarea "."
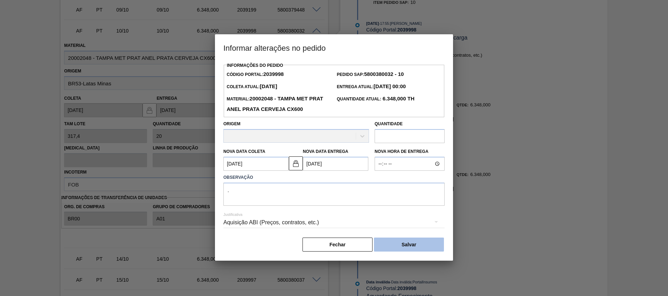
click at [432, 247] on button "Salvar" at bounding box center [409, 245] width 70 height 14
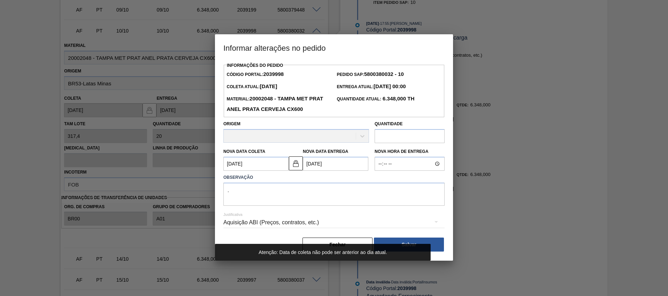
click at [346, 154] on label "Nova Data Entrega" at bounding box center [326, 151] width 46 height 5
click at [346, 157] on Entrega2039998 "[DATE]" at bounding box center [336, 164] width 66 height 14
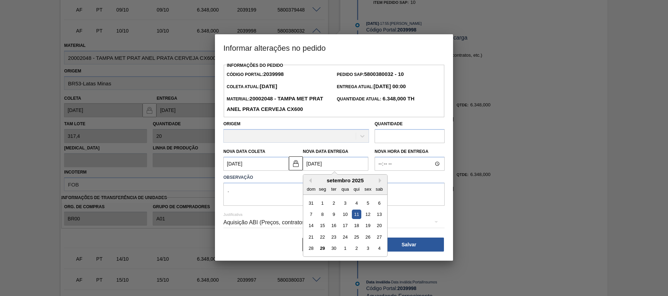
click at [342, 163] on Entrega2039998 "[DATE]" at bounding box center [336, 164] width 66 height 14
click at [380, 180] on button "Next Month" at bounding box center [381, 180] width 5 height 5
click at [380, 216] on div "11" at bounding box center [379, 214] width 9 height 9
type Coleta2039998 "[DATE]"
type Entrega2039998 "[DATE]"
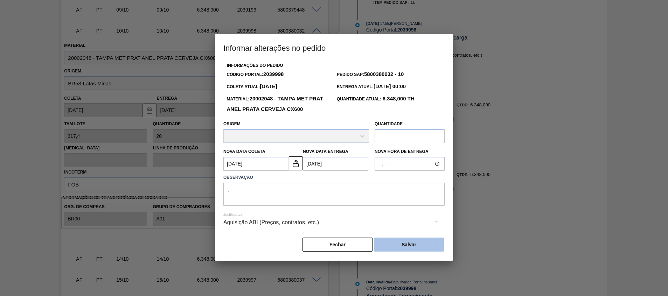
click at [406, 247] on button "Salvar" at bounding box center [409, 245] width 70 height 14
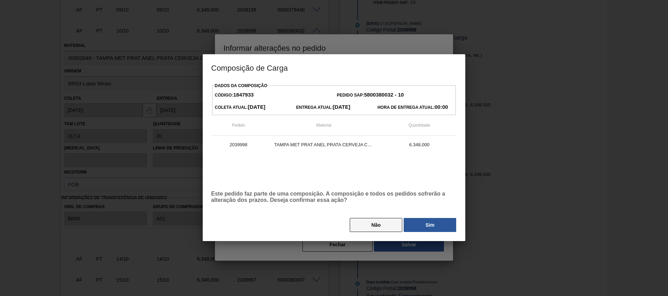
click at [388, 223] on button "Não" at bounding box center [376, 225] width 53 height 14
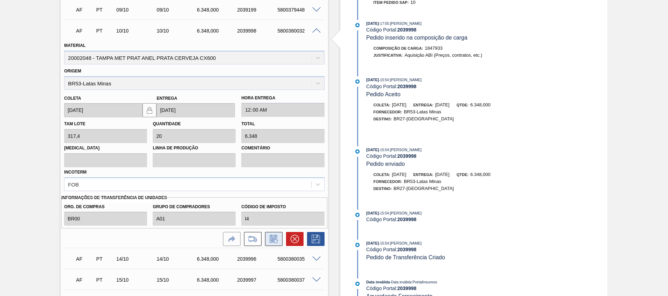
click at [278, 234] on button at bounding box center [274, 239] width 18 height 14
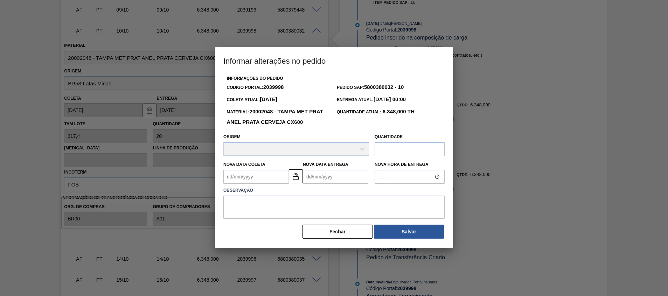
click at [277, 173] on Coleta2039998 "Nova Data Coleta" at bounding box center [256, 177] width 66 height 14
type Coleta2039998 "1"
type Entrega2039998 "[DATE]"
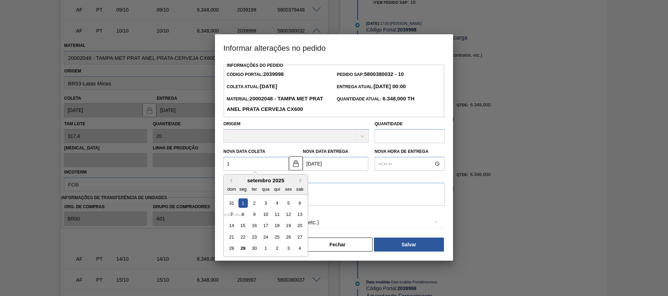
type Coleta2039998 "11"
type Entrega2039998 "[DATE]"
type Coleta2039998 "11/1"
type Entrega2039998 "[DATE]"
type Coleta2039998 "11/10"
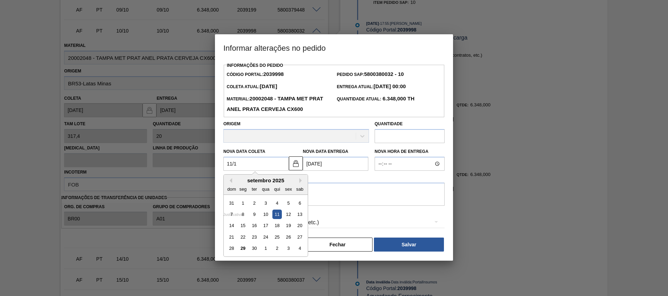
type Entrega2039998 "[DATE]"
click at [301, 213] on div "11" at bounding box center [299, 214] width 9 height 9
type Coleta2039998 "[DATE]"
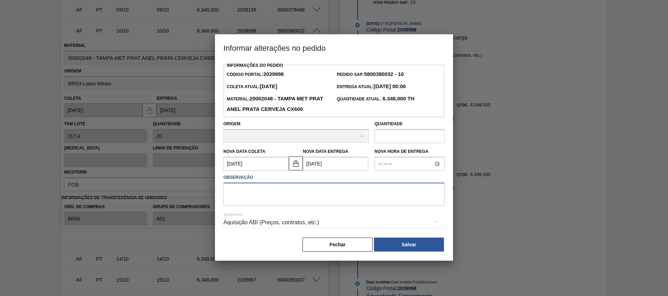
click at [307, 204] on textarea at bounding box center [333, 194] width 221 height 23
type textarea "."
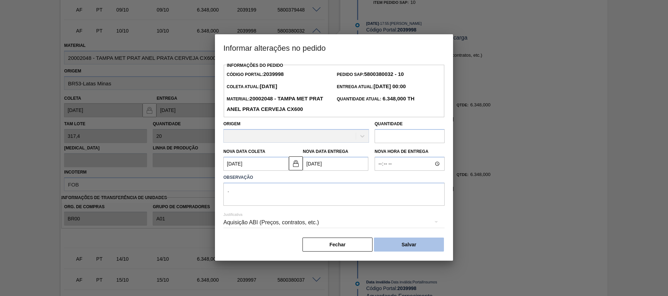
click at [407, 241] on button "Salvar" at bounding box center [409, 245] width 70 height 14
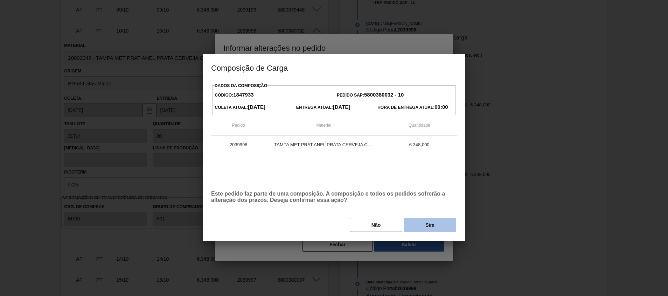
click at [417, 223] on button "Sim" at bounding box center [430, 225] width 53 height 14
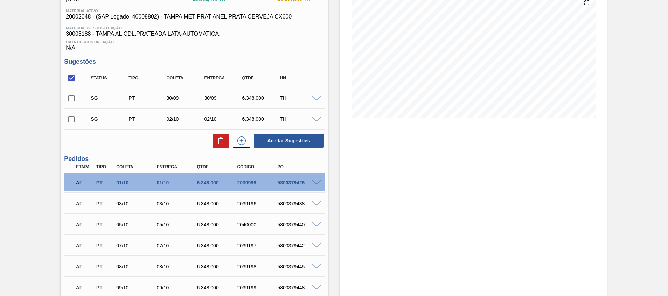
scroll to position [0, 0]
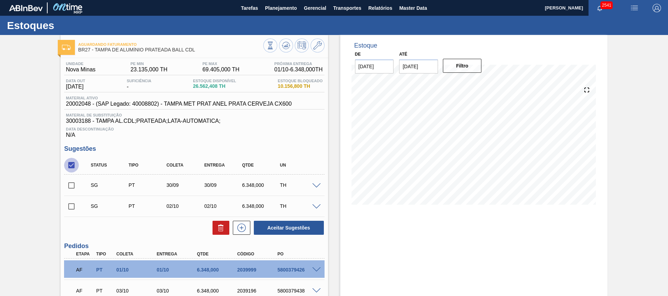
click at [73, 163] on input "checkbox" at bounding box center [71, 165] width 15 height 15
checkbox input "true"
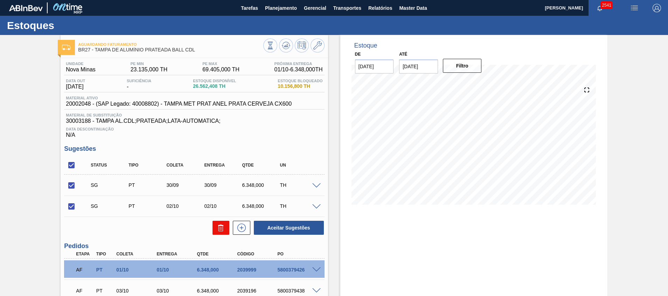
click at [217, 229] on icon at bounding box center [221, 228] width 8 height 8
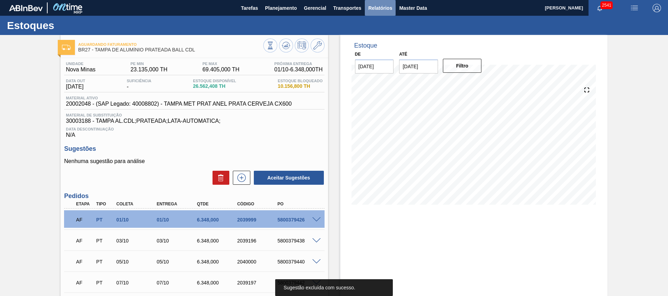
click at [377, 9] on span "Relatórios" at bounding box center [381, 8] width 24 height 8
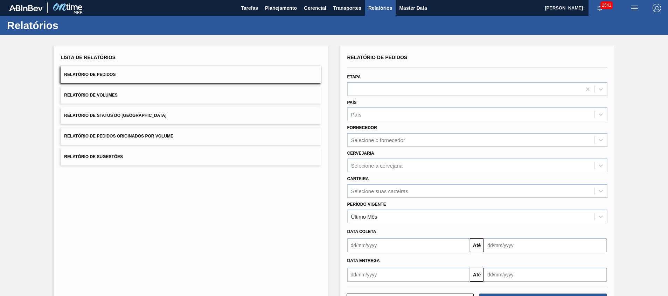
click at [407, 190] on div "Relatório de Pedidos Etapa País País Fornecedor Selecione o fornecedor Cervejar…" at bounding box center [478, 167] width 260 height 229
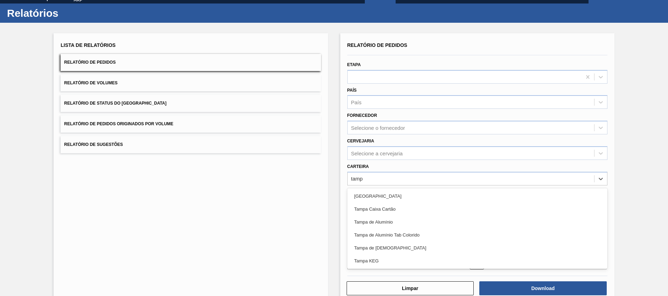
type input "[GEOGRAPHIC_DATA]"
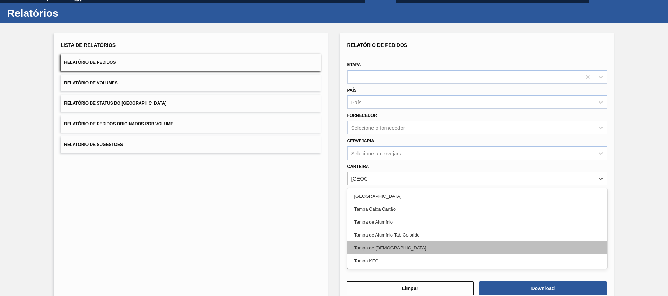
click at [402, 252] on div "Tampa de [DEMOGRAPHIC_DATA]" at bounding box center [478, 248] width 260 height 13
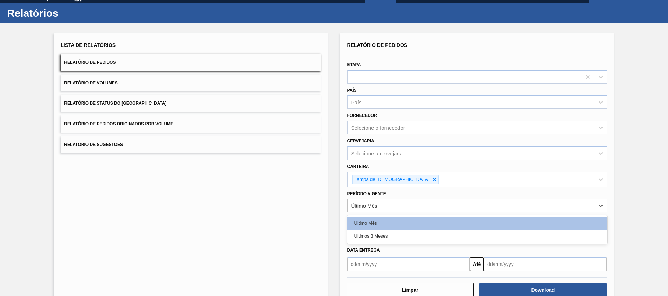
click at [404, 207] on div "Último Mês" at bounding box center [471, 206] width 247 height 10
click at [574, 285] on button "Download" at bounding box center [544, 290] width 128 height 14
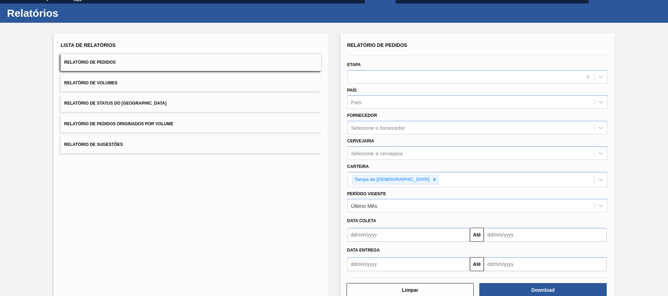
scroll to position [0, 0]
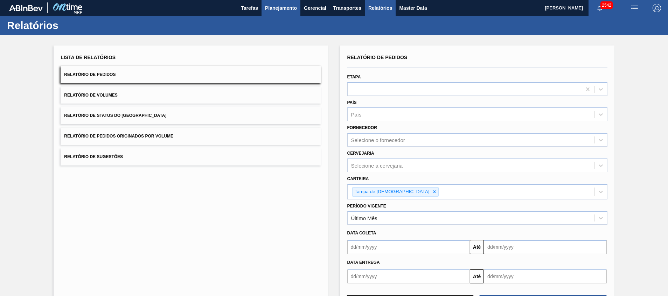
click at [273, 12] on span "Planejamento" at bounding box center [281, 8] width 32 height 8
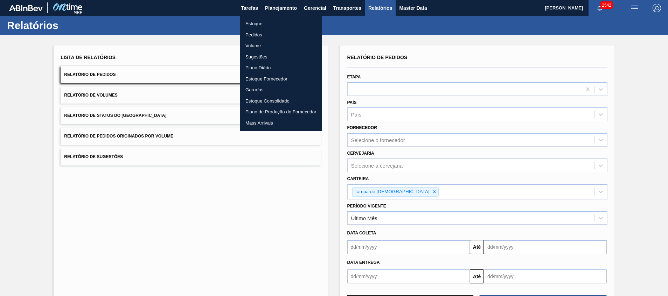
click at [265, 26] on li "Estoque" at bounding box center [281, 23] width 82 height 11
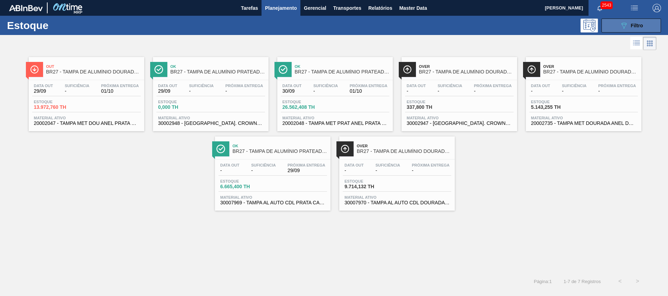
click at [642, 23] on span "Filtro" at bounding box center [637, 26] width 12 height 6
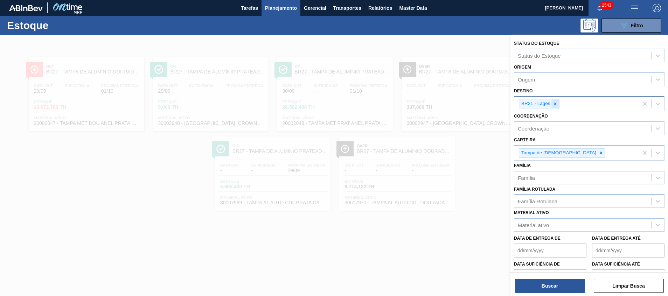
click at [558, 104] on icon at bounding box center [555, 104] width 5 height 5
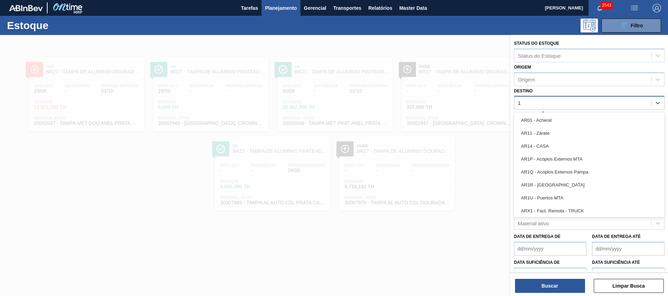
type input "16"
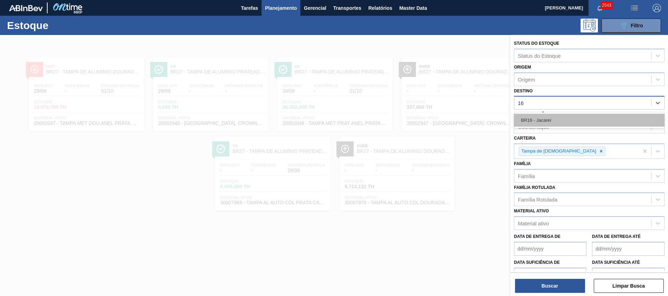
click at [553, 124] on div "BR16 - Jacareí" at bounding box center [589, 120] width 151 height 13
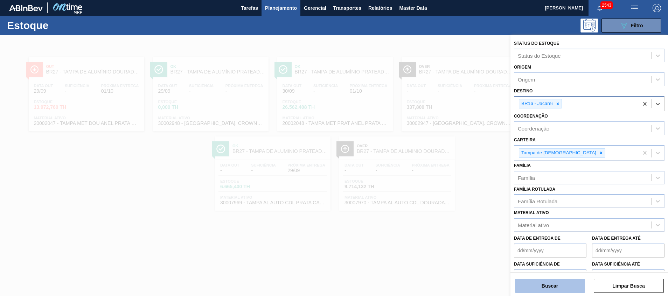
click at [555, 282] on button "Buscar" at bounding box center [550, 286] width 70 height 14
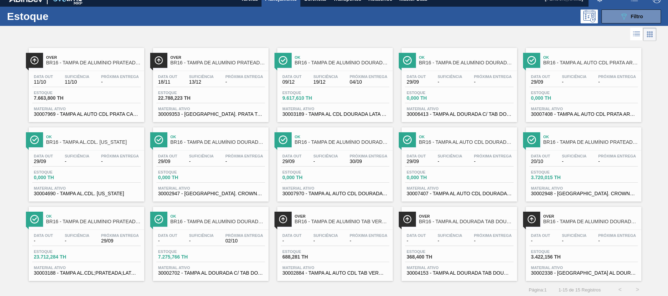
scroll to position [12, 0]
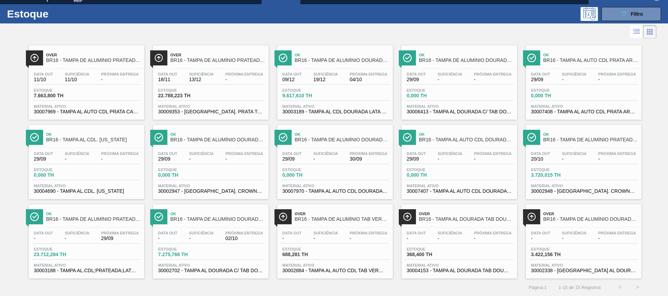
click at [560, 176] on span "3.720,015 TH" at bounding box center [555, 175] width 49 height 5
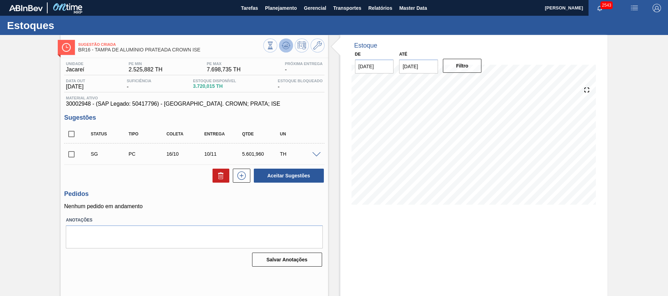
click at [289, 42] on icon at bounding box center [286, 45] width 8 height 8
click at [317, 152] on span at bounding box center [316, 154] width 8 height 5
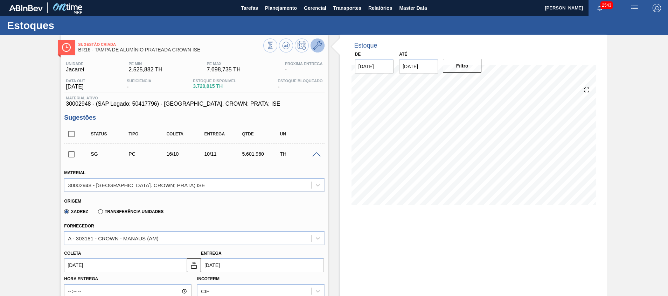
click at [317, 43] on icon at bounding box center [318, 45] width 8 height 8
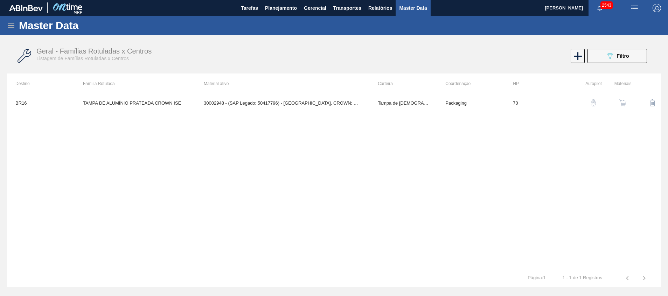
click at [624, 104] on img "button" at bounding box center [623, 102] width 7 height 7
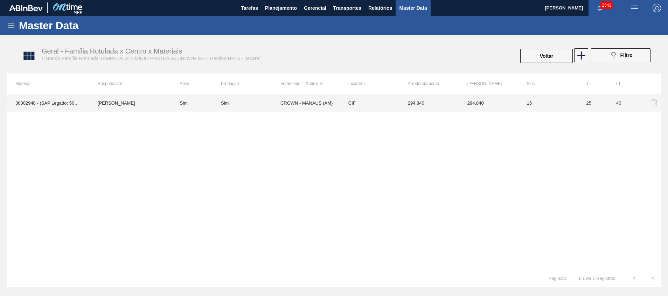
click at [296, 103] on td "CROWN - MANAUS (AM)" at bounding box center [311, 103] width 60 height 18
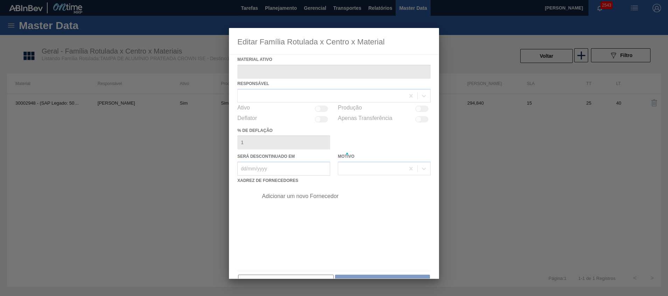
type ativo "30002948 - (SAP Legado: 50417796) - TAMPA AL. CROWN; PRATA; ISE"
checkbox input "true"
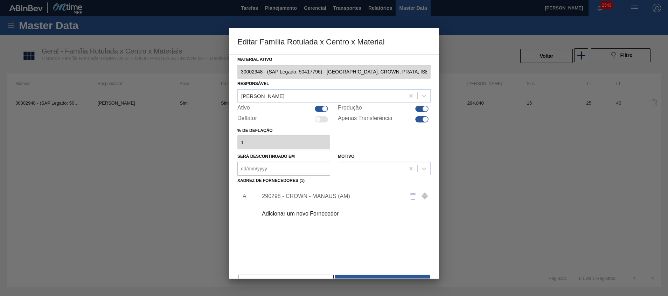
click at [323, 204] on div "290298 - CROWN - MANAUS (AM)" at bounding box center [342, 197] width 177 height 18
click at [323, 197] on div "290298 - CROWN - MANAUS (AM)" at bounding box center [330, 196] width 137 height 6
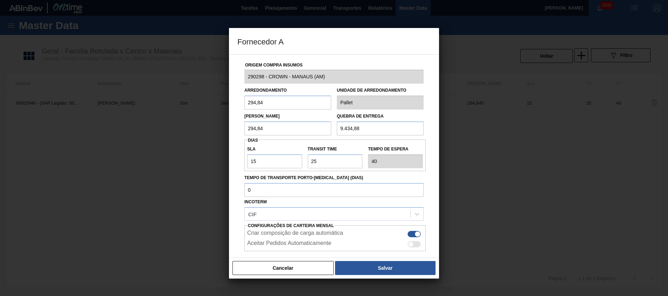
drag, startPoint x: 373, startPoint y: 124, endPoint x: 291, endPoint y: 124, distance: 81.6
click at [291, 124] on div "Lote Mínimo 294,84 Quebra de entrega 9.434,88" at bounding box center [334, 123] width 185 height 26
drag, startPoint x: 297, startPoint y: 127, endPoint x: 220, endPoint y: 133, distance: 77.6
click at [220, 133] on div "Fornecedor A Origem Compra Insumos 290298 - CROWN - MANAUS (AM) Arredondamento …" at bounding box center [334, 148] width 668 height 296
paste input "9.434,88"
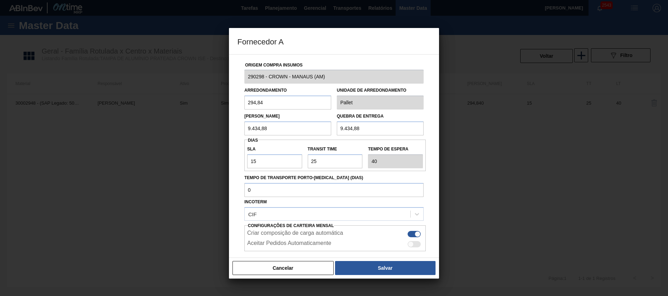
type input "9.434,88"
drag, startPoint x: 305, startPoint y: 128, endPoint x: 156, endPoint y: 138, distance: 149.6
click at [164, 138] on div "Fornecedor A Origem Compra Insumos 290298 - CROWN - MANAUS (AM) Arredondamento …" at bounding box center [334, 148] width 668 height 296
drag, startPoint x: 403, startPoint y: 124, endPoint x: 250, endPoint y: 127, distance: 153.5
click at [274, 127] on div "Lote Mínimo 9.434,88 Quebra de entrega 9.434,88" at bounding box center [334, 123] width 185 height 26
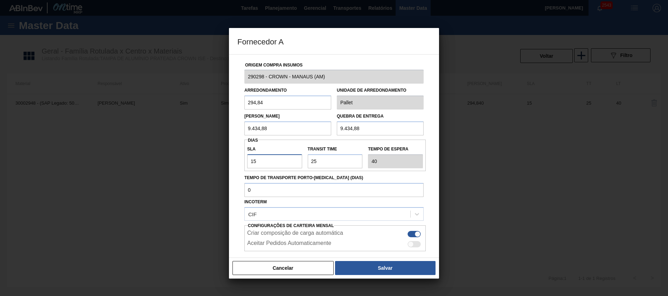
drag, startPoint x: 281, startPoint y: 162, endPoint x: 184, endPoint y: 160, distance: 97.1
click at [201, 164] on div "Fornecedor A Origem Compra Insumos 290298 - CROWN - MANAUS (AM) Arredondamento …" at bounding box center [334, 148] width 668 height 296
type input "0"
type input "25"
type input "0"
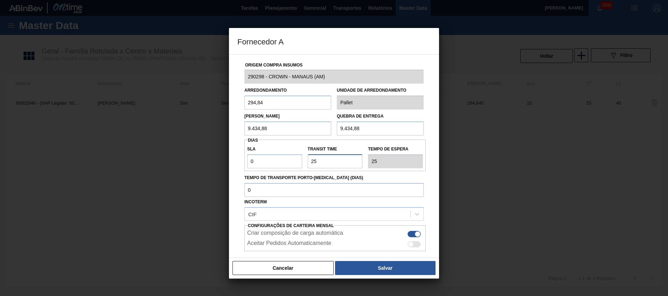
drag, startPoint x: 281, startPoint y: 164, endPoint x: 269, endPoint y: 163, distance: 12.3
click at [274, 164] on div "SLA 0 Transit Time Tempo de espera 25" at bounding box center [335, 156] width 181 height 26
type input "3"
type input "30"
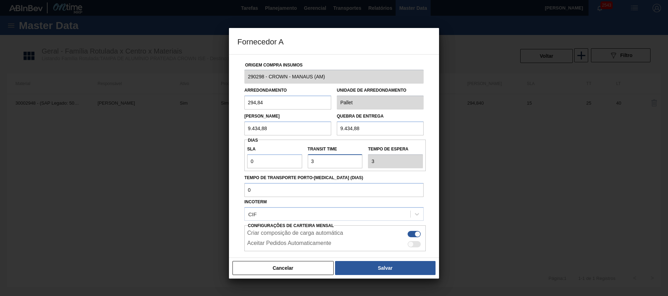
type input "30"
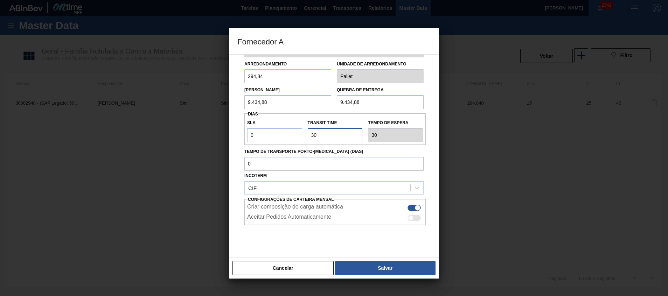
scroll to position [37, 0]
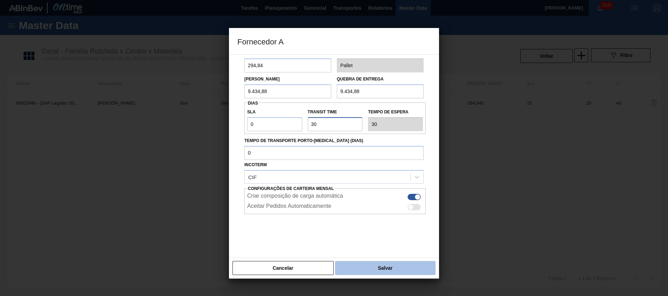
type input "30"
click at [362, 264] on button "Salvar" at bounding box center [385, 268] width 101 height 14
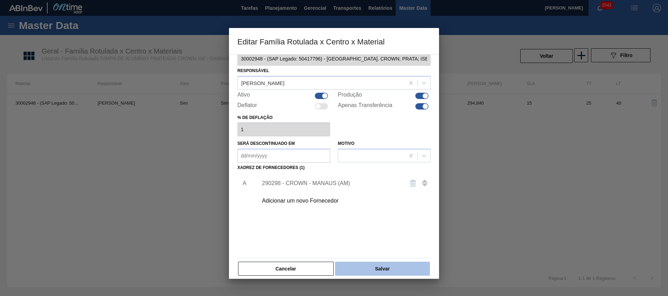
scroll to position [19, 0]
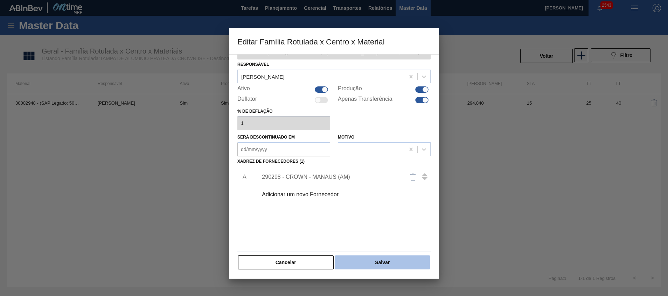
click at [367, 261] on button "Salvar" at bounding box center [382, 263] width 95 height 14
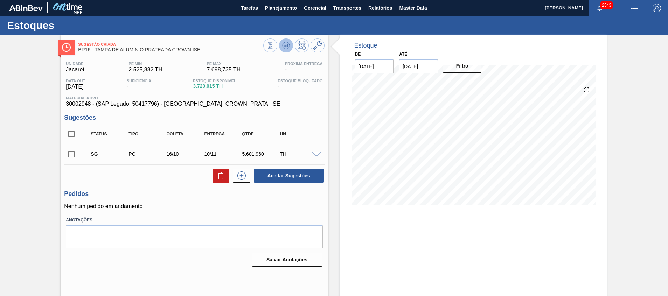
click at [287, 43] on icon at bounding box center [286, 45] width 8 height 8
click at [318, 154] on span at bounding box center [316, 154] width 8 height 5
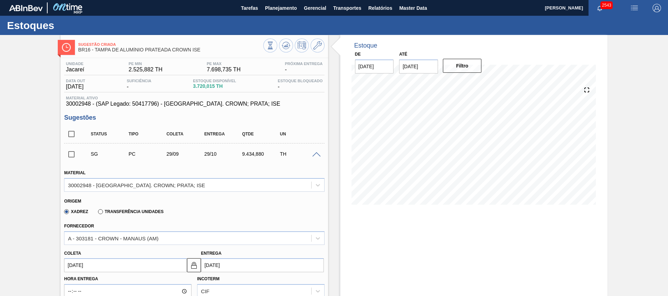
click at [318, 154] on span at bounding box center [316, 154] width 8 height 5
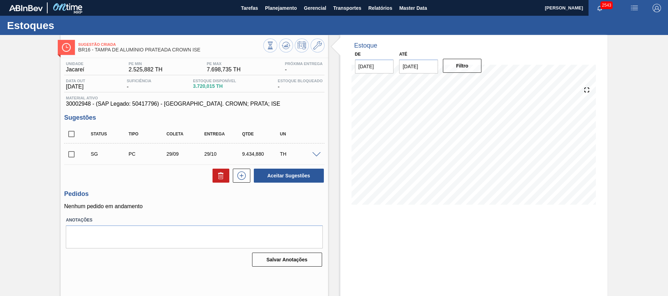
click at [67, 153] on input "checkbox" at bounding box center [71, 154] width 15 height 15
checkbox input "true"
click at [281, 47] on button at bounding box center [286, 46] width 14 height 14
click at [319, 156] on span at bounding box center [316, 154] width 8 height 5
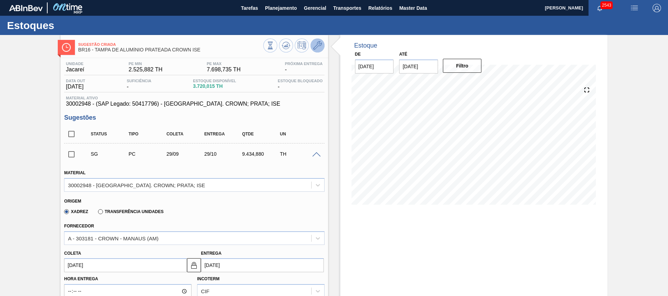
click at [318, 46] on icon at bounding box center [318, 45] width 8 height 8
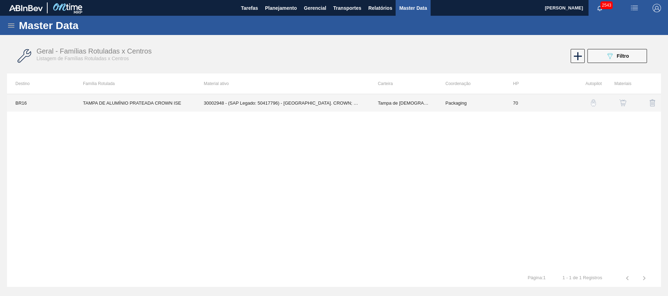
click at [550, 104] on td "70" at bounding box center [539, 103] width 68 height 18
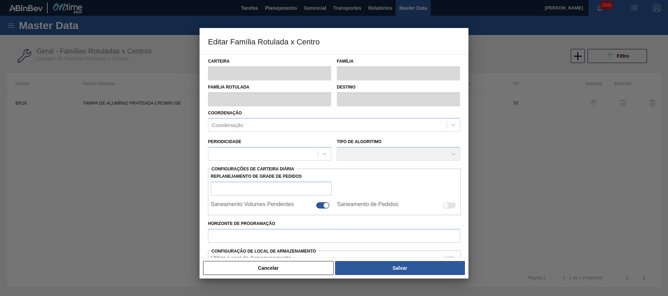
type input "Tampa de Lata"
type input "Tampa de Alumínio"
type input "TAMPA DE ALUMÍNIO PRATEADA CROWN ISE"
type input "BR16 - Jacareí"
type input "70"
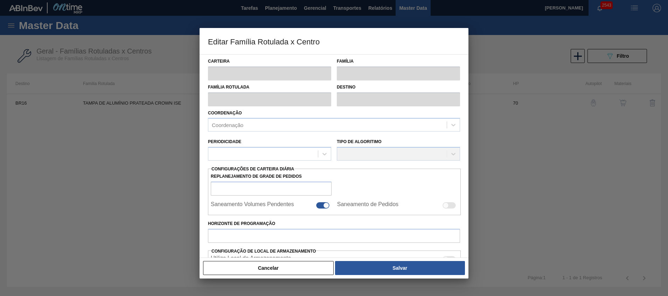
type input "2.525,882"
type input "7.698,735"
type input "80"
type input "6.639,361"
checkbox input "true"
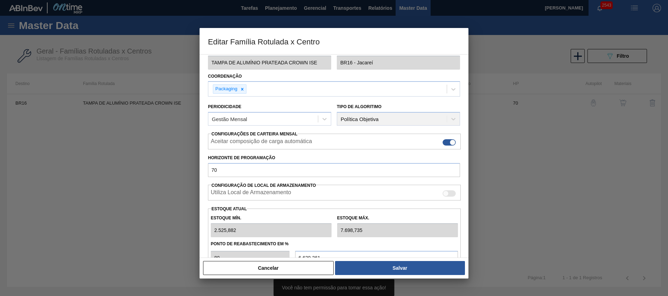
scroll to position [53, 0]
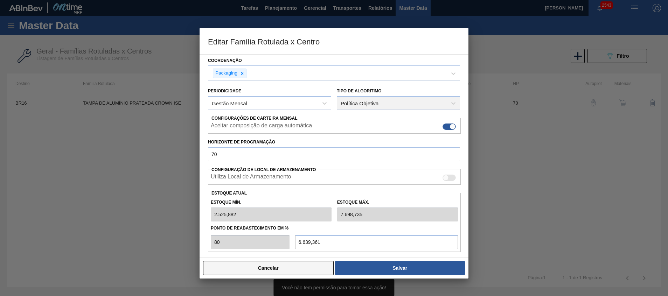
click at [274, 271] on button "Cancelar" at bounding box center [268, 268] width 131 height 14
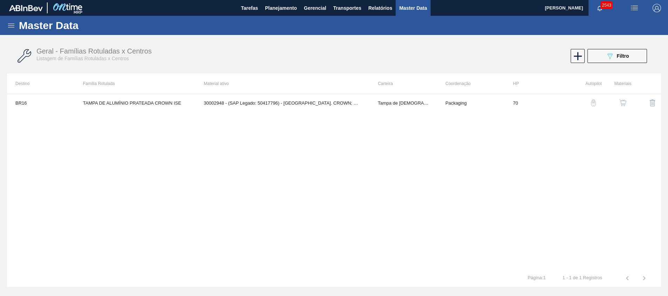
click at [624, 96] on button "button" at bounding box center [623, 103] width 17 height 17
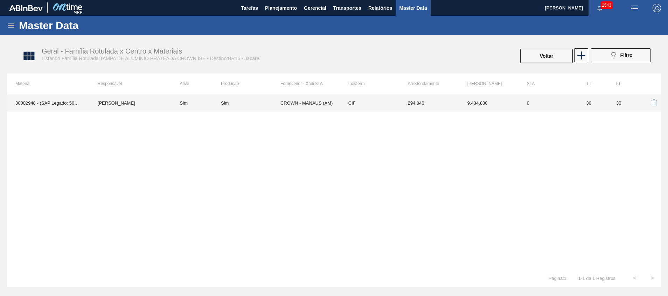
click at [306, 104] on td "CROWN - MANAUS (AM)" at bounding box center [311, 103] width 60 height 18
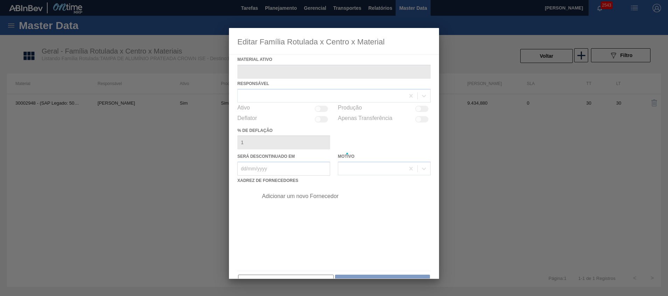
type ativo "30002948 - (SAP Legado: 50417796) - TAMPA AL. CROWN; PRATA; ISE"
checkbox input "true"
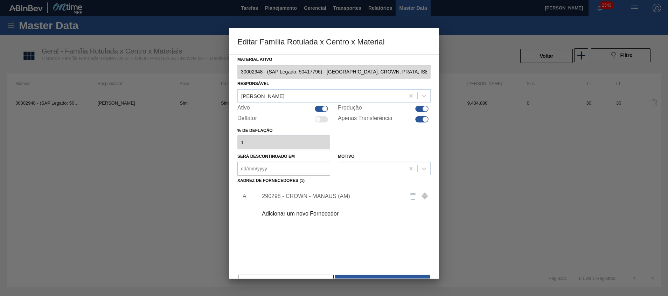
click at [284, 194] on div "290298 - CROWN - MANAUS (AM)" at bounding box center [330, 196] width 137 height 6
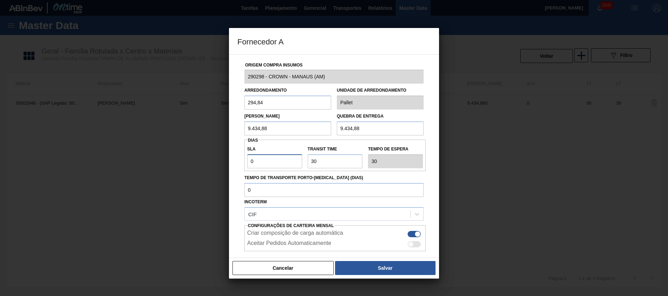
drag, startPoint x: 267, startPoint y: 156, endPoint x: 199, endPoint y: 159, distance: 68.1
click at [201, 159] on div "Fornecedor A Origem Compra Insumos 290298 - CROWN - MANAUS (AM) Arredondamento …" at bounding box center [334, 148] width 668 height 296
type input "5"
type input "35"
type input "5"
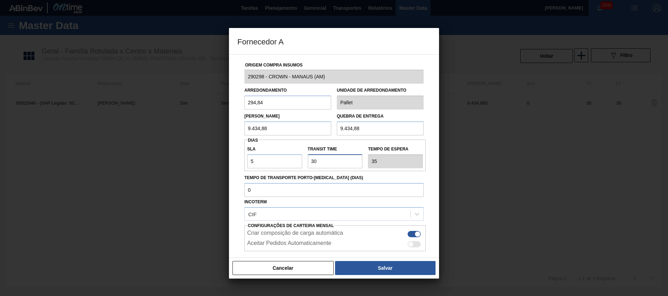
drag, startPoint x: 350, startPoint y: 159, endPoint x: 226, endPoint y: 159, distance: 124.4
click at [240, 159] on div "Origem Compra Insumos 290298 - CROWN - MANAUS (AM) Arredondamento 294,84 Unidad…" at bounding box center [334, 171] width 193 height 232
type input "2"
type input "7"
type input "25"
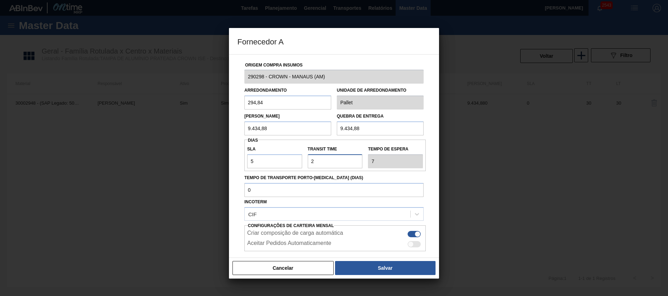
type input "30"
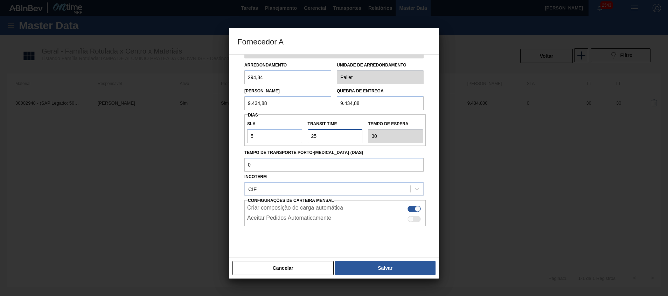
scroll to position [37, 0]
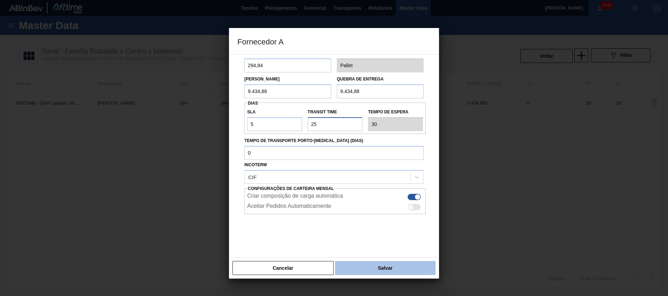
type input "25"
click at [362, 263] on button "Salvar" at bounding box center [385, 268] width 101 height 14
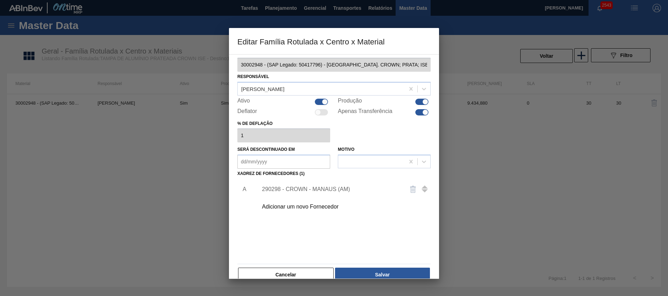
scroll to position [19, 0]
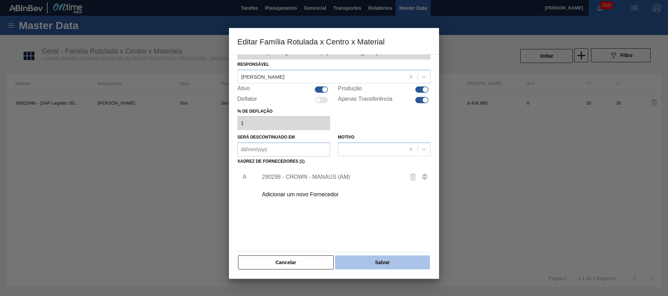
click at [375, 264] on button "Salvar" at bounding box center [382, 263] width 95 height 14
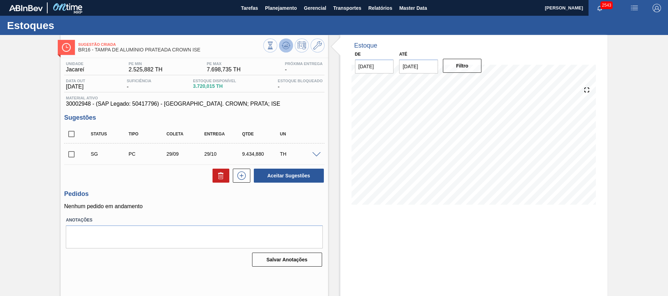
click at [287, 43] on icon at bounding box center [286, 45] width 8 height 8
click at [69, 153] on input "checkbox" at bounding box center [71, 154] width 15 height 15
click at [307, 178] on button "Aceitar Sugestões" at bounding box center [289, 176] width 70 height 14
checkbox input "false"
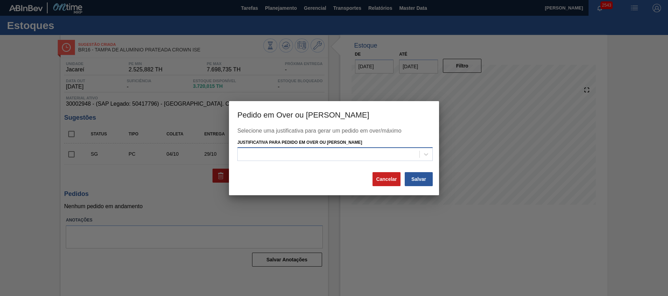
drag, startPoint x: 386, startPoint y: 155, endPoint x: 383, endPoint y: 160, distance: 6.0
click at [386, 155] on div at bounding box center [329, 155] width 182 height 10
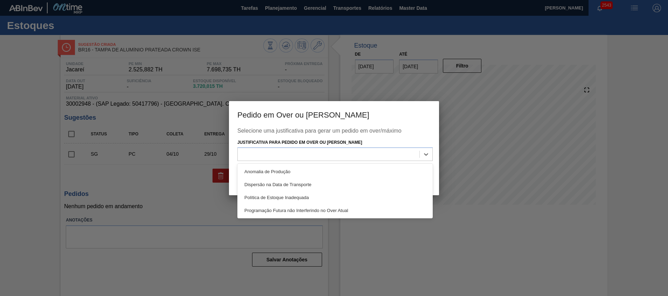
click at [367, 218] on div "Anomalia de Produção Dispersão na Data de Transporte Política de Estoque Inadeq…" at bounding box center [335, 191] width 195 height 55
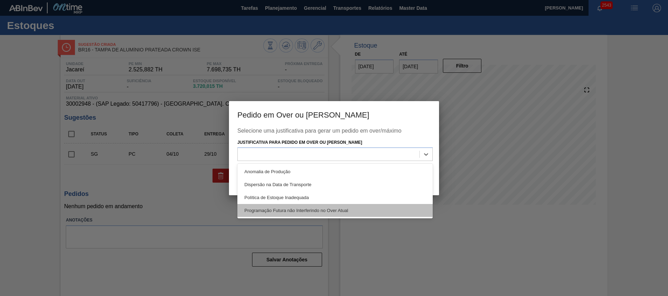
click at [367, 216] on div "Programação Futura não Interferindo no Over Atual" at bounding box center [335, 210] width 195 height 13
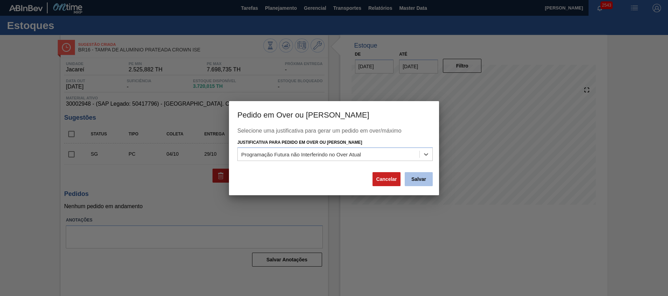
click at [416, 184] on button "Salvar" at bounding box center [419, 179] width 28 height 14
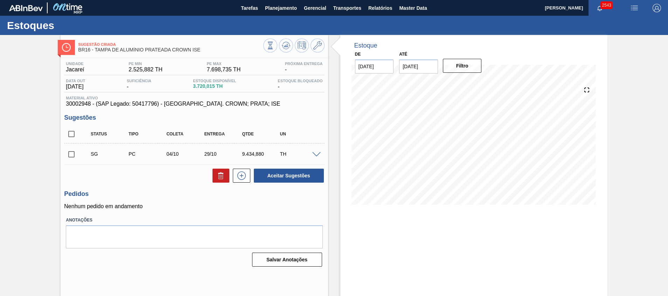
click at [317, 50] on button at bounding box center [318, 46] width 14 height 14
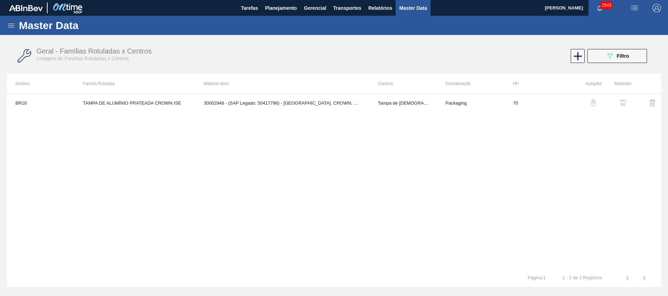
click at [623, 101] on img "button" at bounding box center [623, 102] width 7 height 7
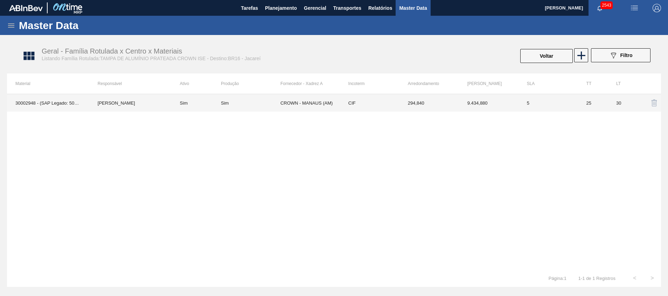
click at [497, 105] on td "9.434,880" at bounding box center [489, 103] width 60 height 18
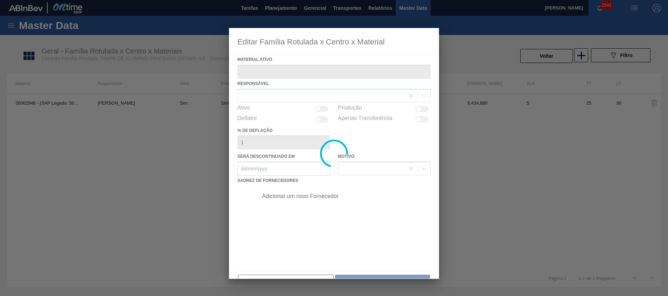
type ativo "30002948 - (SAP Legado: 50417796) - TAMPA AL. CROWN; PRATA; ISE"
checkbox input "true"
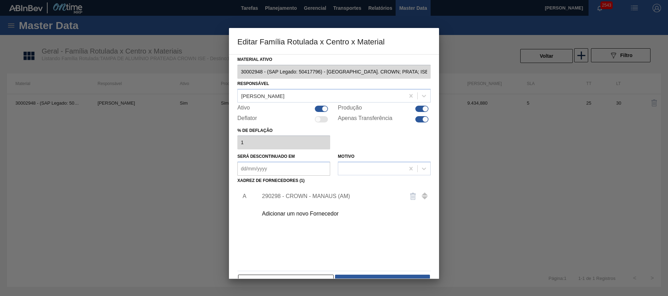
click at [419, 121] on div at bounding box center [421, 119] width 13 height 6
checkbox input "false"
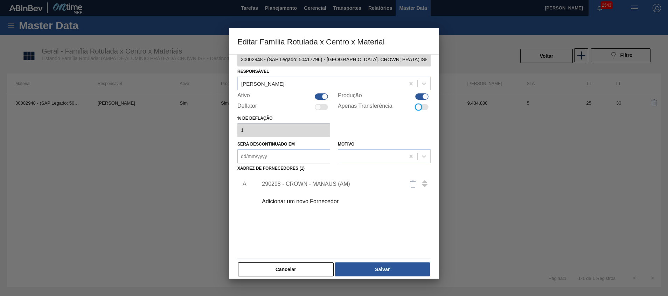
scroll to position [19, 0]
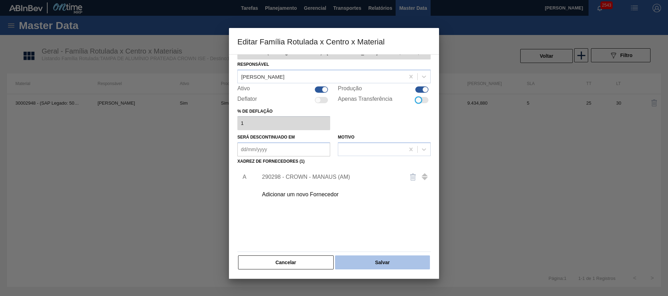
click at [371, 262] on button "Salvar" at bounding box center [382, 263] width 95 height 14
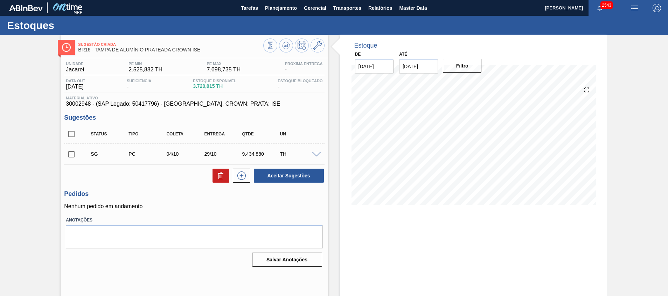
click at [72, 154] on input "checkbox" at bounding box center [71, 154] width 15 height 15
click at [279, 177] on button "Aceitar Sugestões" at bounding box center [289, 176] width 70 height 14
checkbox input "false"
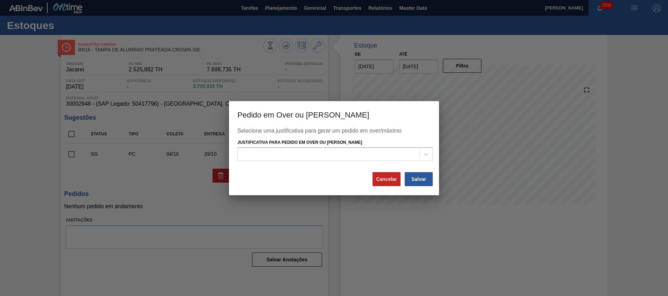
click at [406, 146] on div "Justificativa para Pedido em Over ou Máximo Estoque" at bounding box center [335, 150] width 195 height 24
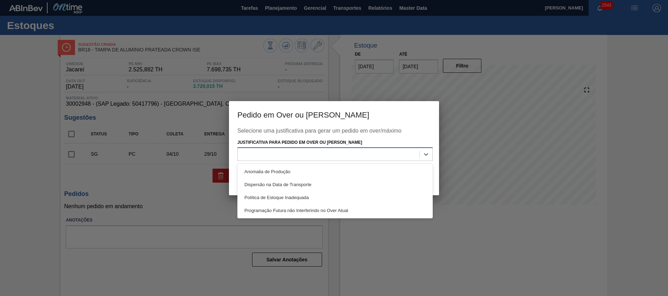
click at [387, 161] on div at bounding box center [335, 154] width 195 height 14
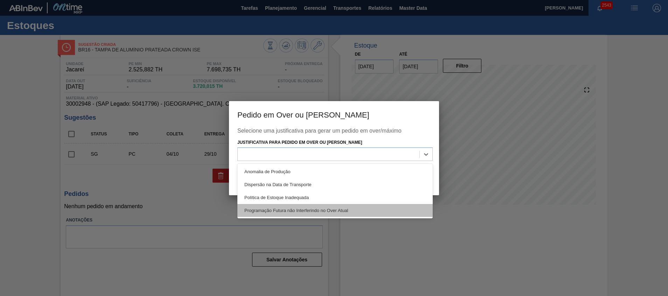
click at [374, 213] on div "Programação Futura não Interferindo no Over Atual" at bounding box center [335, 210] width 195 height 13
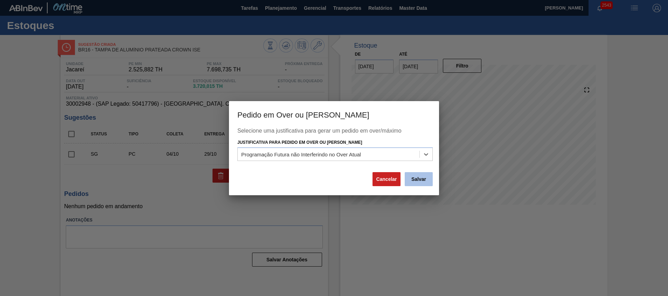
click at [414, 181] on button "Salvar" at bounding box center [419, 179] width 28 height 14
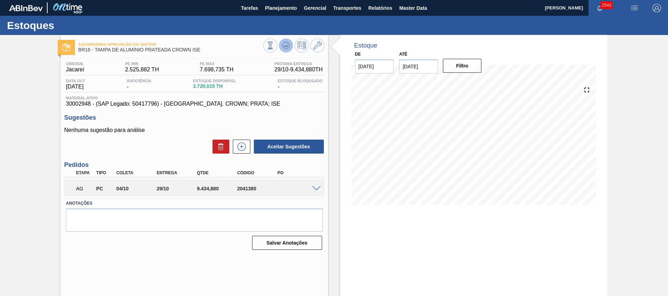
click at [283, 42] on icon at bounding box center [286, 45] width 8 height 8
click at [268, 9] on span "Planejamento" at bounding box center [281, 8] width 32 height 8
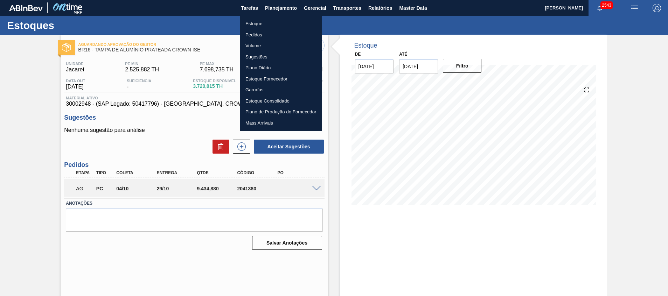
click at [267, 25] on li "Estoque" at bounding box center [281, 23] width 82 height 11
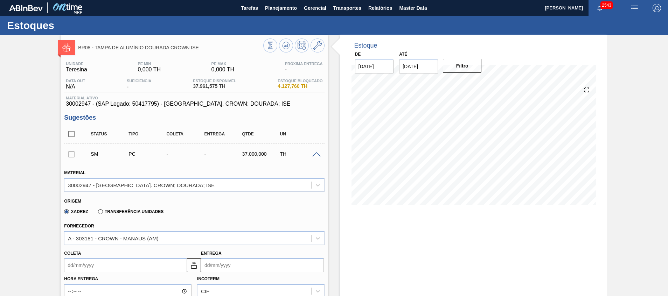
scroll to position [158, 0]
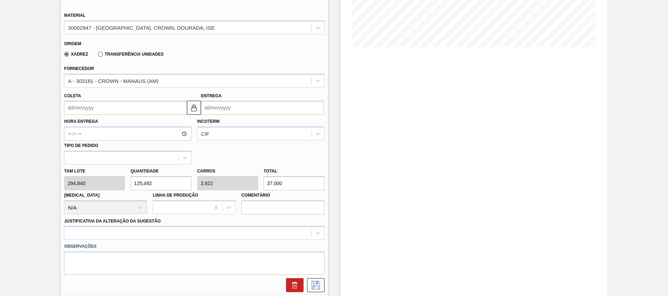
click at [86, 181] on div "Tam lote 294,840 Quantidade 125,492 Carros 3,922 Total 37.000 [MEDICAL_DATA] N/…" at bounding box center [194, 190] width 266 height 50
type input "3"
type input "0,094"
type input "884,52"
type input "32"
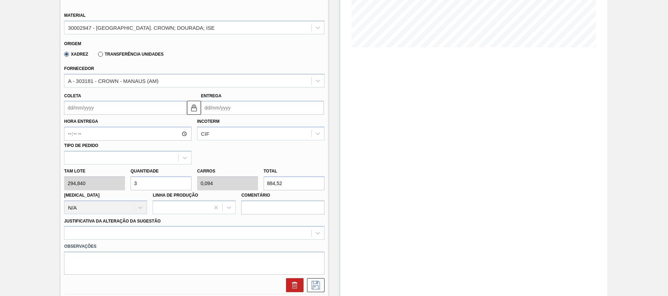
type input "1"
type input "9.434,88"
type input "32"
drag, startPoint x: 293, startPoint y: 183, endPoint x: 227, endPoint y: 175, distance: 66.7
click at [228, 176] on div "Tam lote 294,840 Quantidade 32 Carros 1 Total 9.434,88 [MEDICAL_DATA] N/A Linha…" at bounding box center [194, 190] width 266 height 50
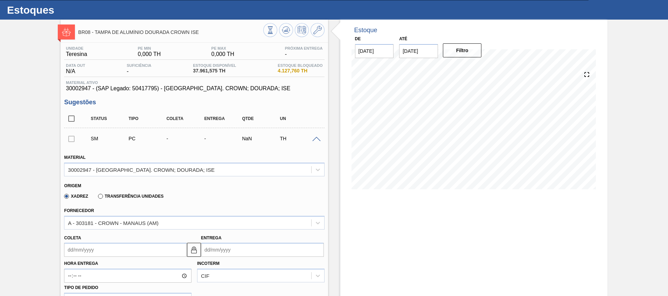
scroll to position [0, 0]
